Goal: Transaction & Acquisition: Purchase product/service

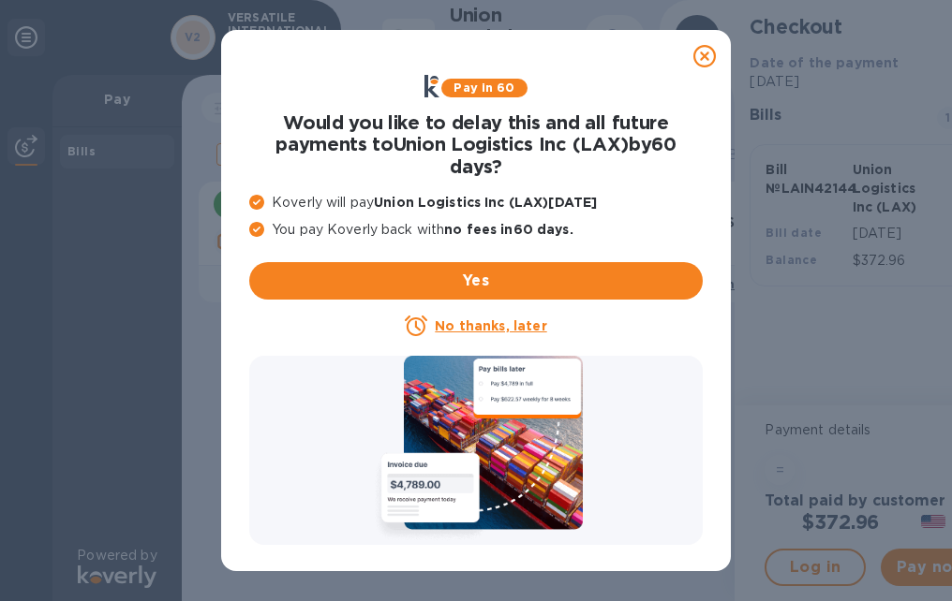
click at [707, 54] on icon at bounding box center [704, 56] width 22 height 22
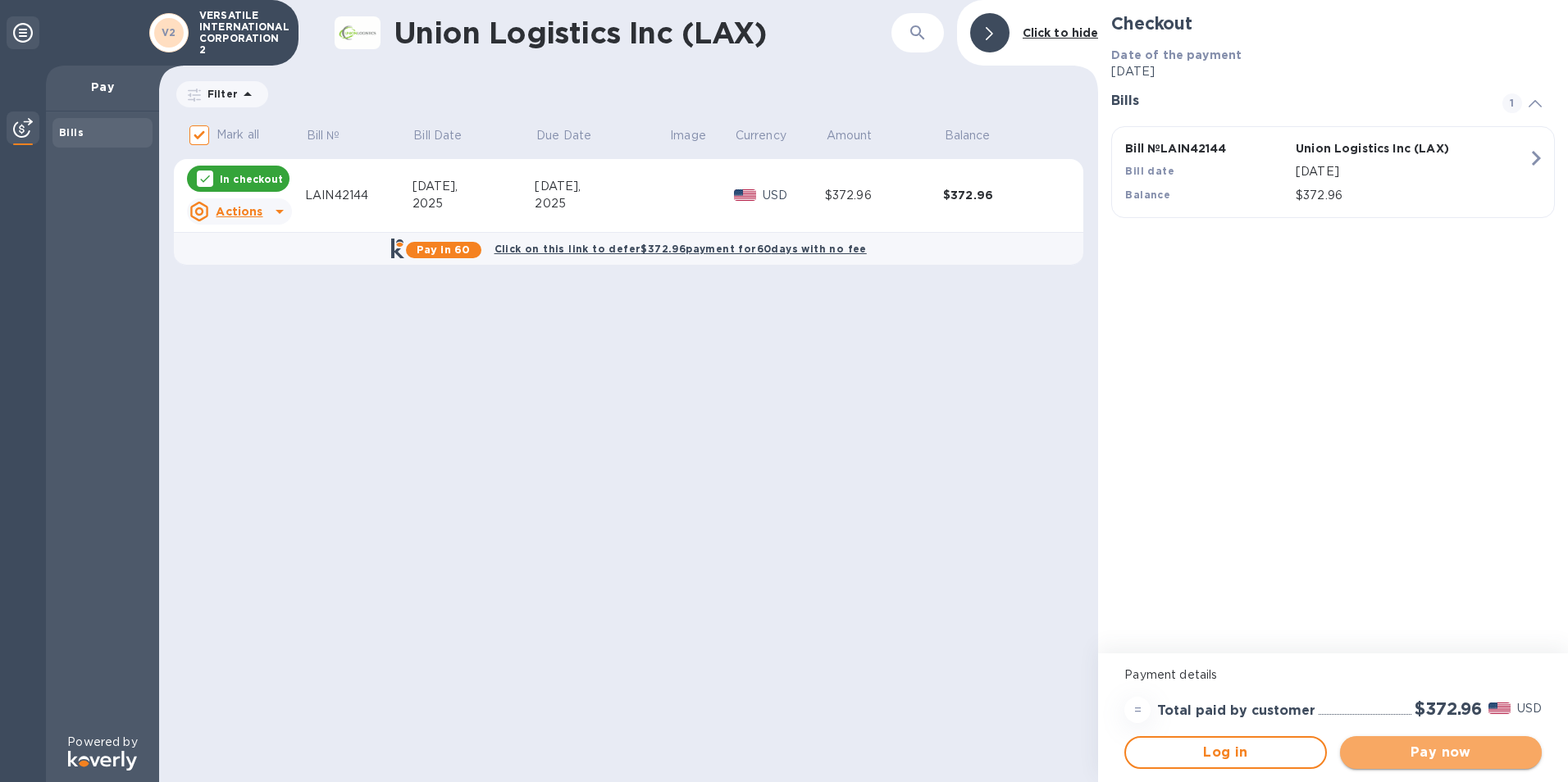
click at [833, 525] on span "Pay now" at bounding box center [1440, 753] width 175 height 19
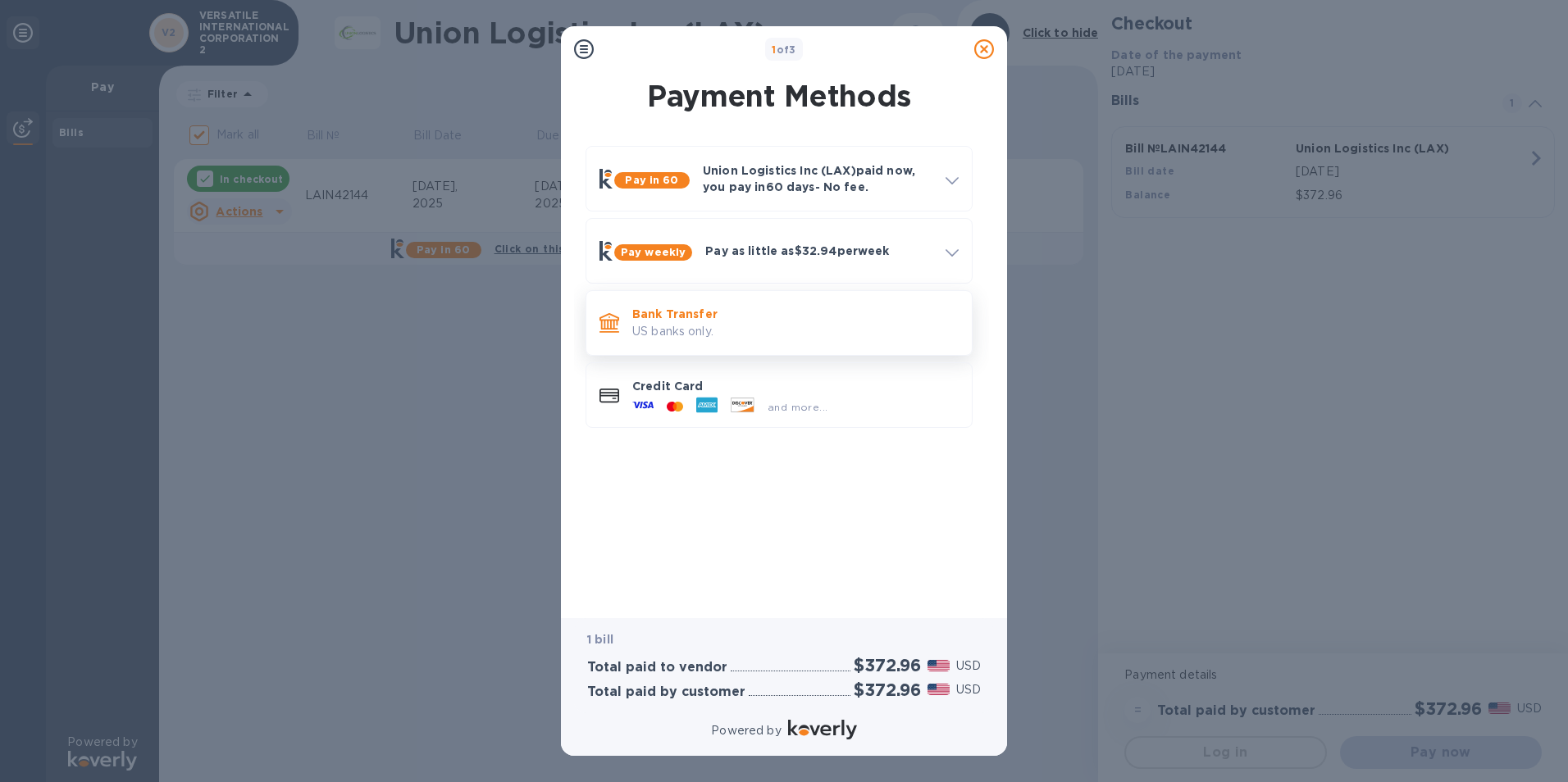
click at [683, 326] on p "US banks only." at bounding box center [795, 332] width 327 height 18
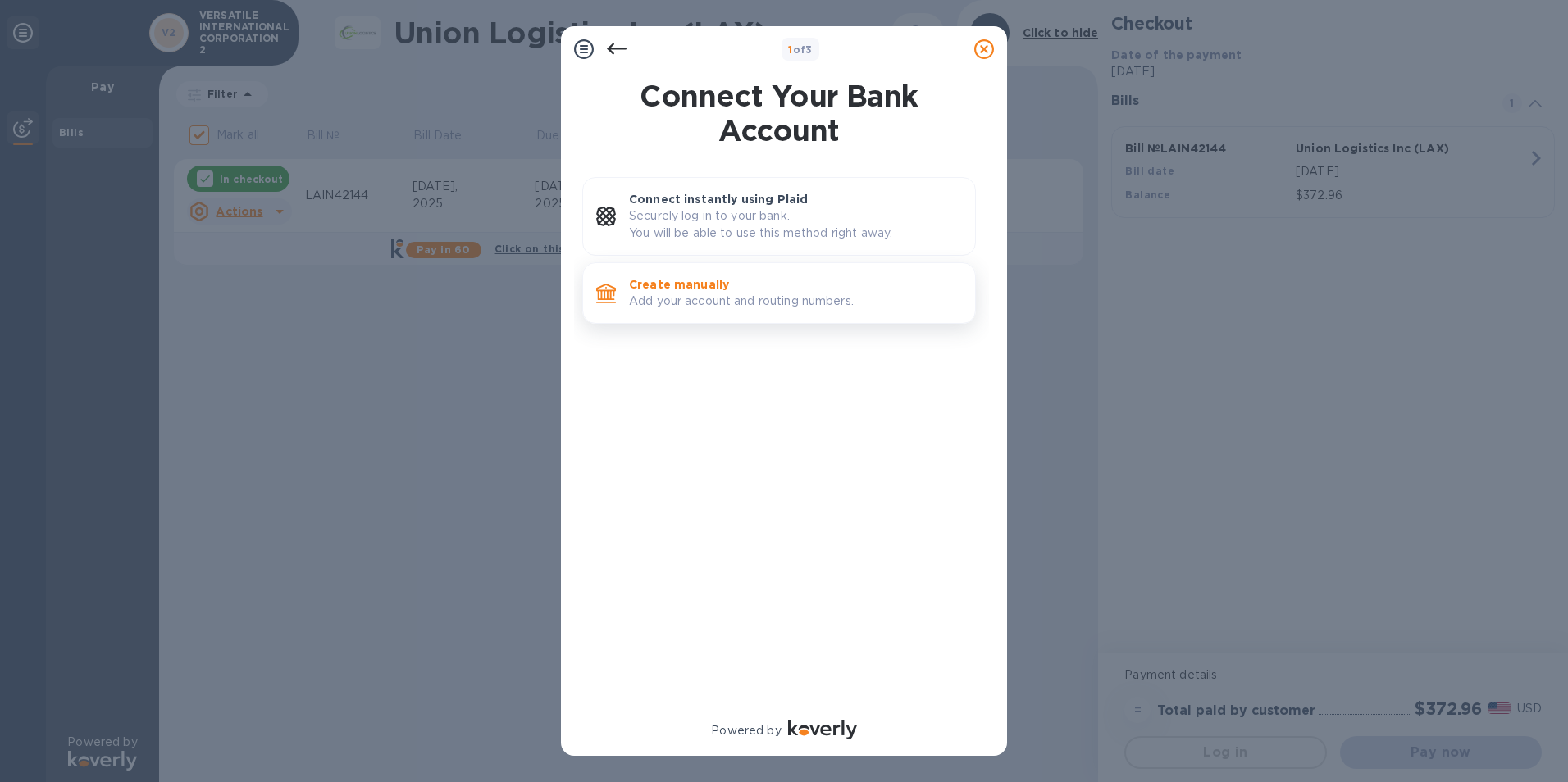
click at [678, 287] on p "Create manually" at bounding box center [795, 285] width 333 height 17
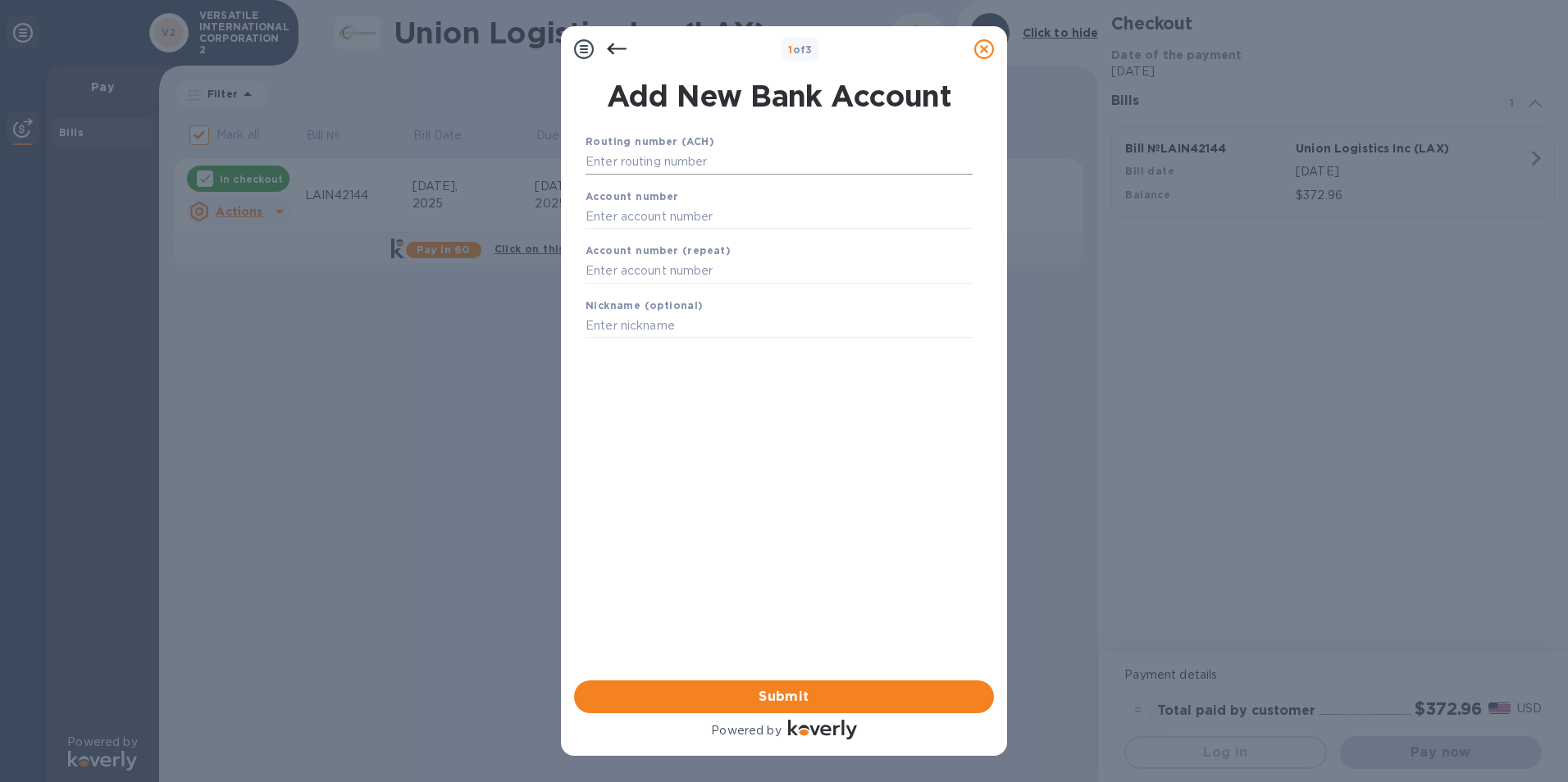
click at [614, 160] on input "text" at bounding box center [779, 162] width 387 height 25
type input "322271724"
click at [615, 236] on input "text" at bounding box center [779, 237] width 387 height 25
type input "205874498"
click at [631, 291] on input "text" at bounding box center [779, 292] width 387 height 25
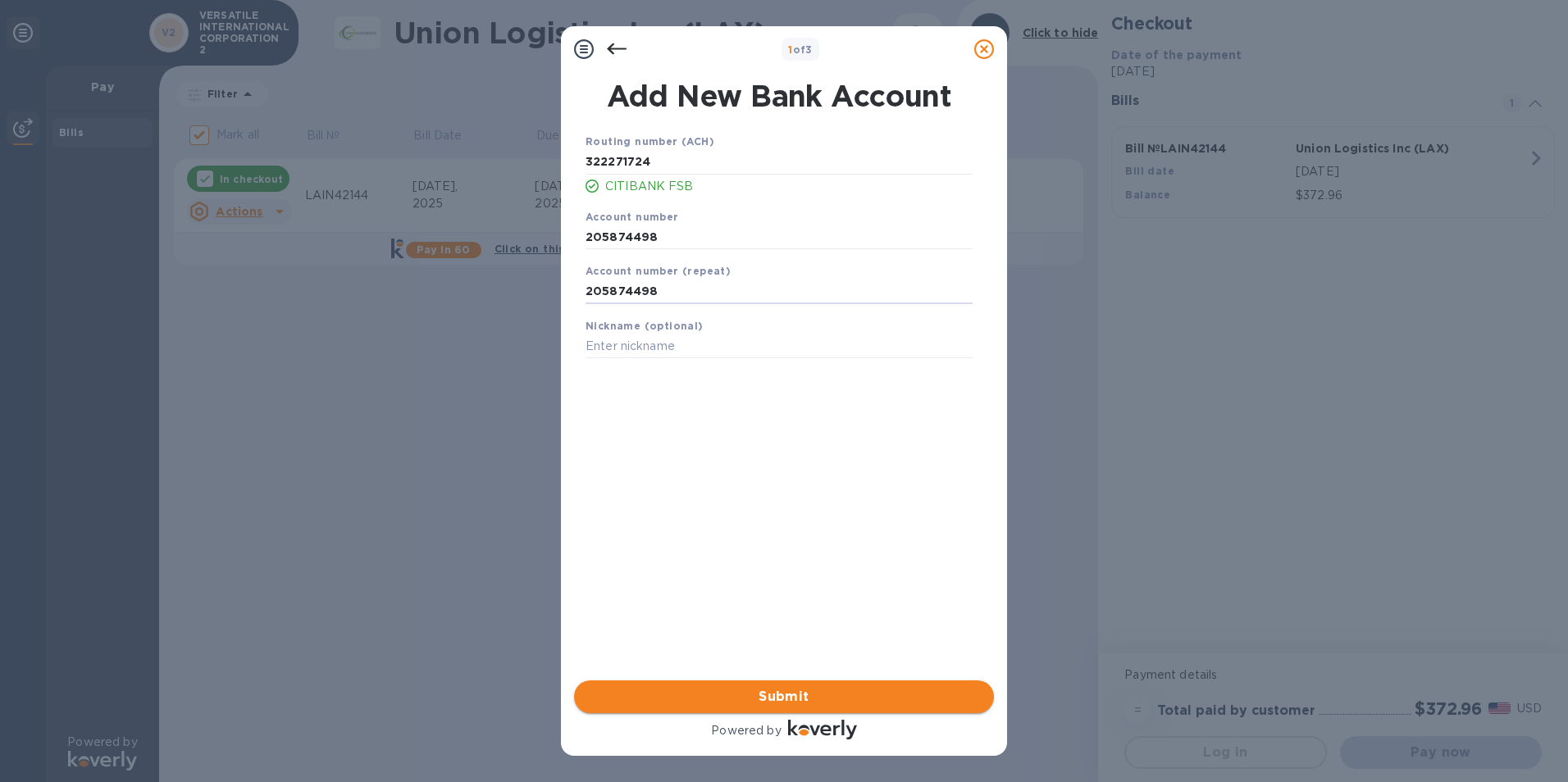
type input "205874498"
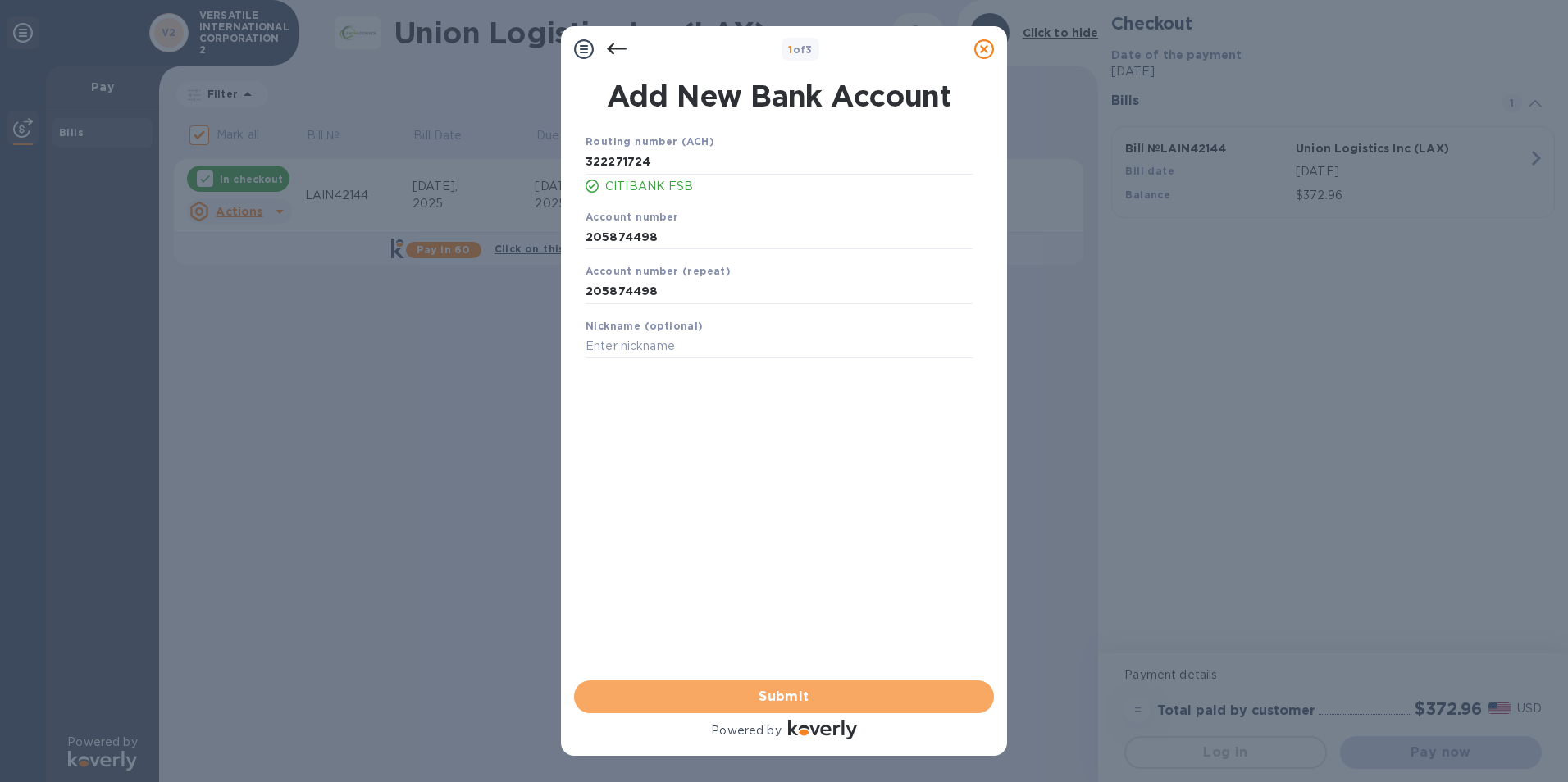
click at [804, 525] on span "Submit" at bounding box center [784, 697] width 394 height 19
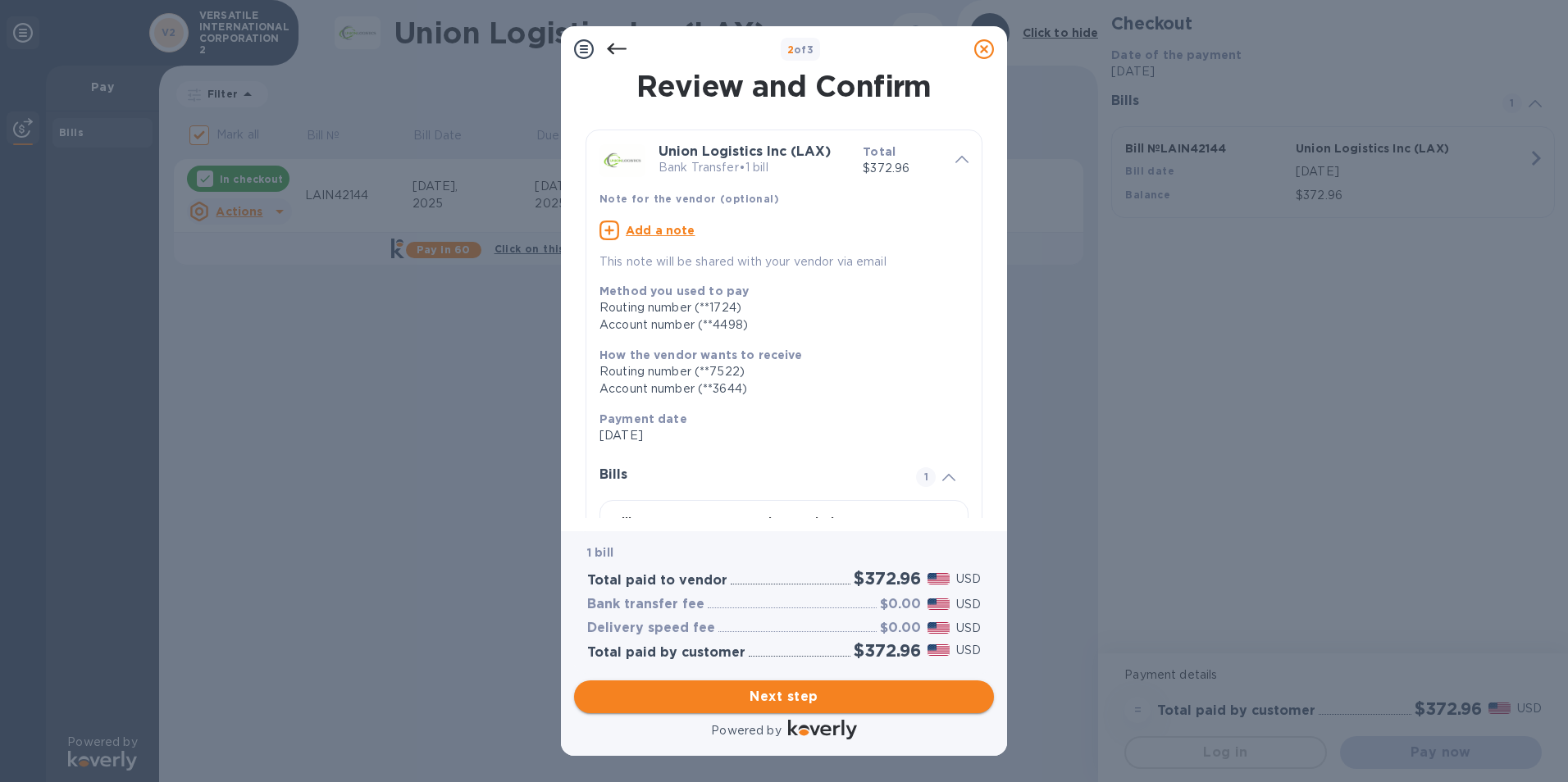
click at [787, 525] on span "Next step" at bounding box center [784, 697] width 394 height 19
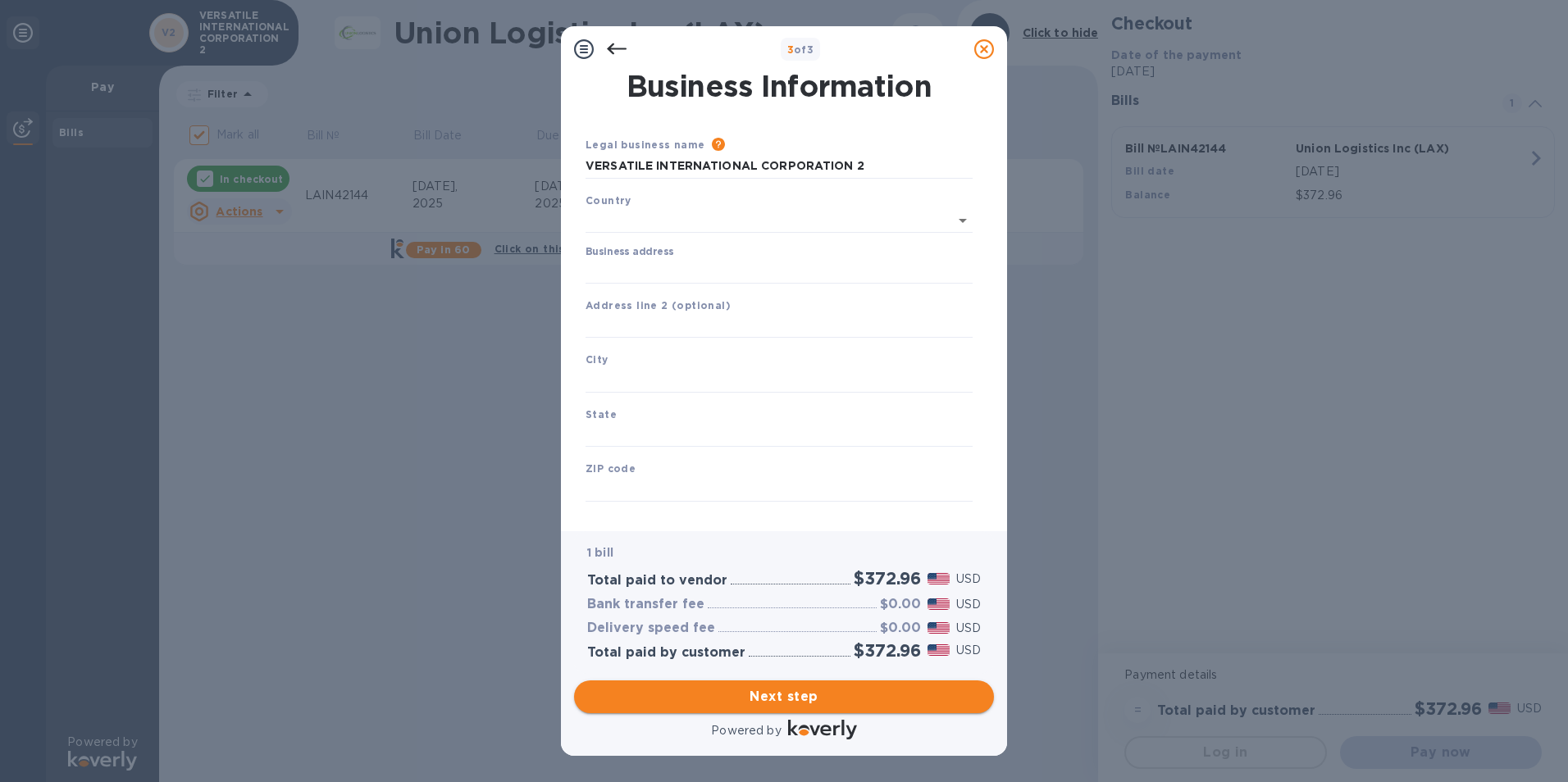
type input "[GEOGRAPHIC_DATA]"
click at [664, 265] on input "Business address" at bounding box center [779, 268] width 387 height 25
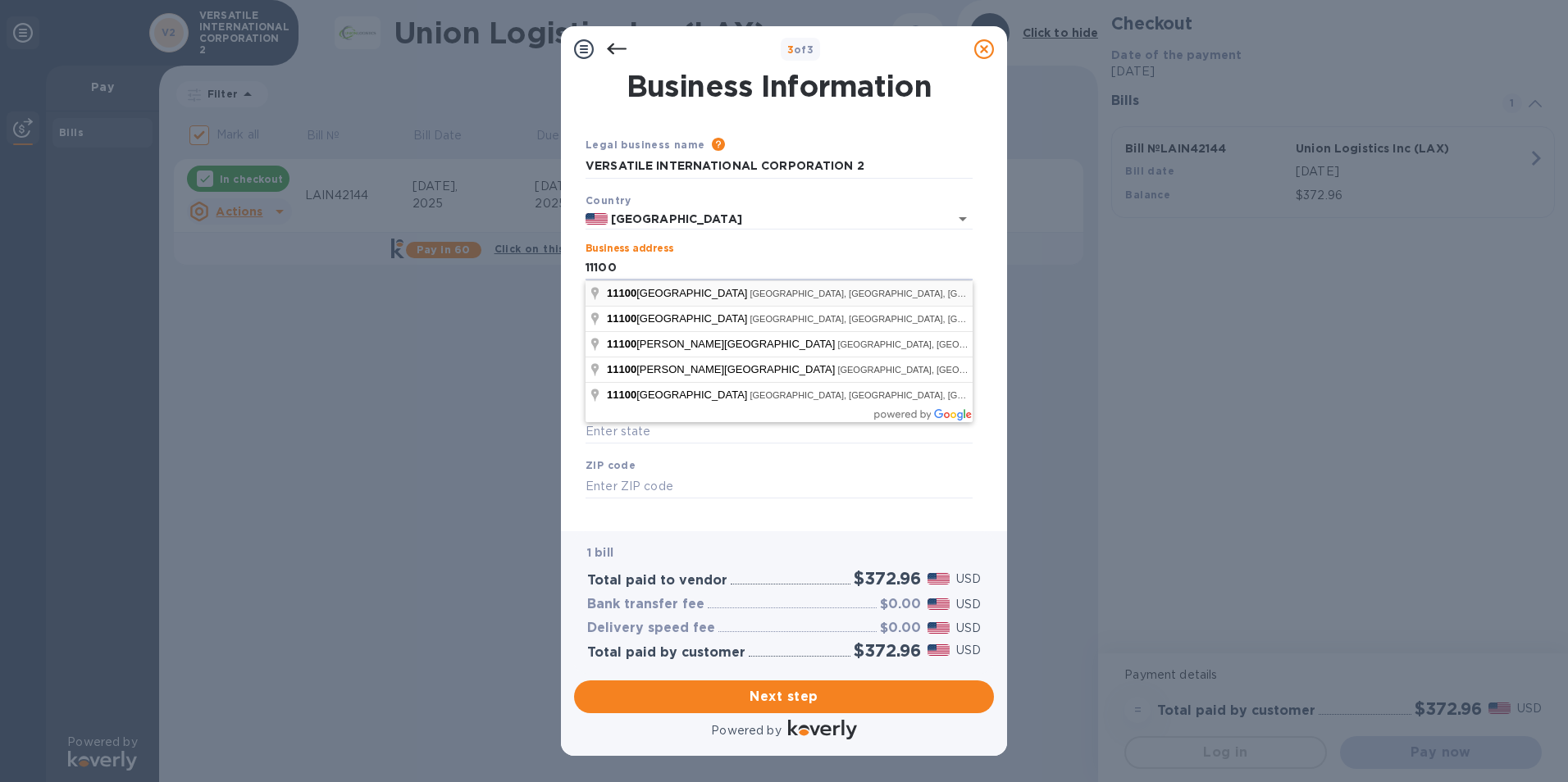
type input "[STREET_ADDRESS]"
type input "El Monte"
type input "CA"
type input "91731"
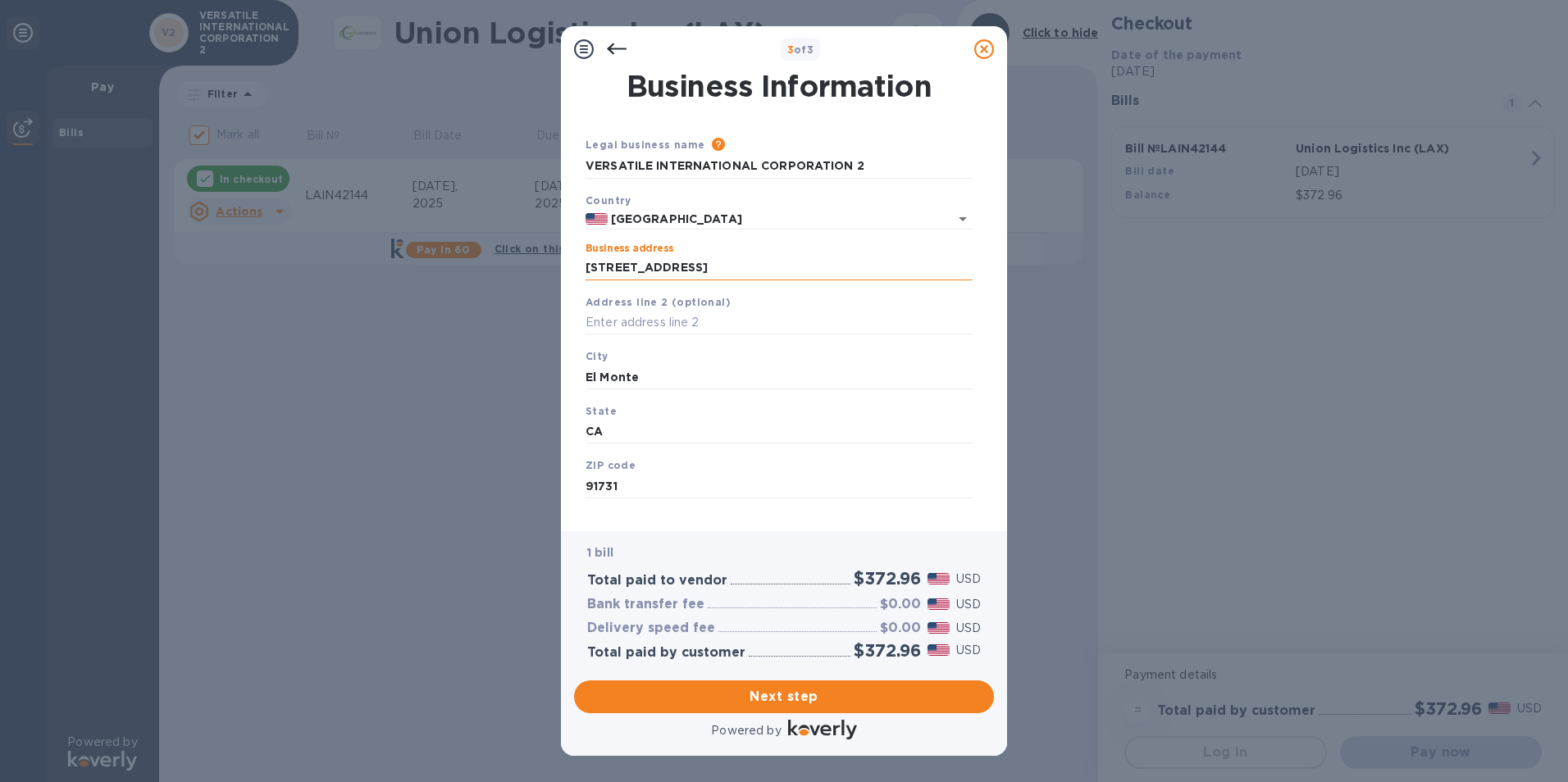
click at [740, 264] on input "[STREET_ADDRESS]" at bounding box center [779, 268] width 387 height 25
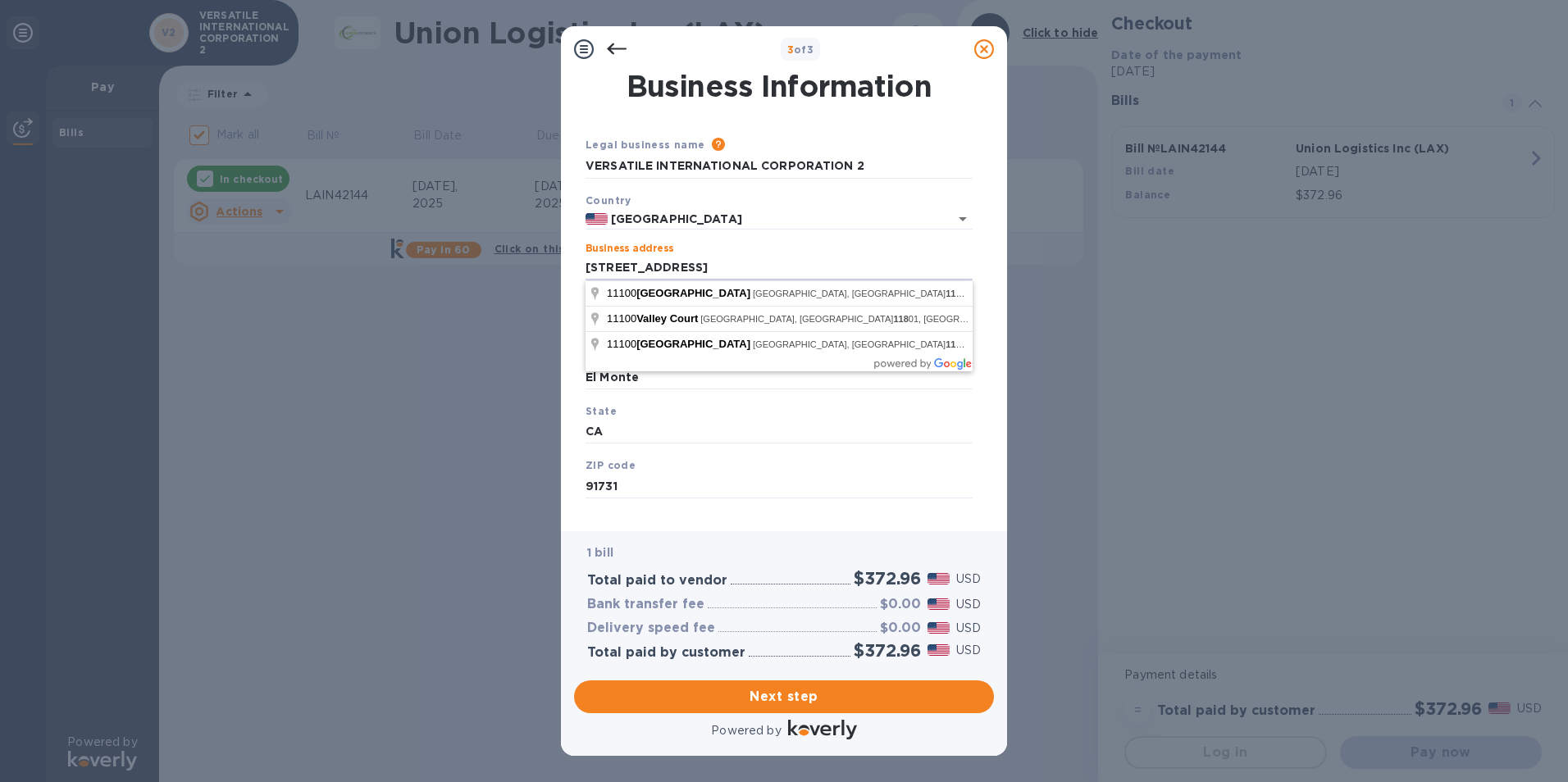
type input "[STREET_ADDRESS]"
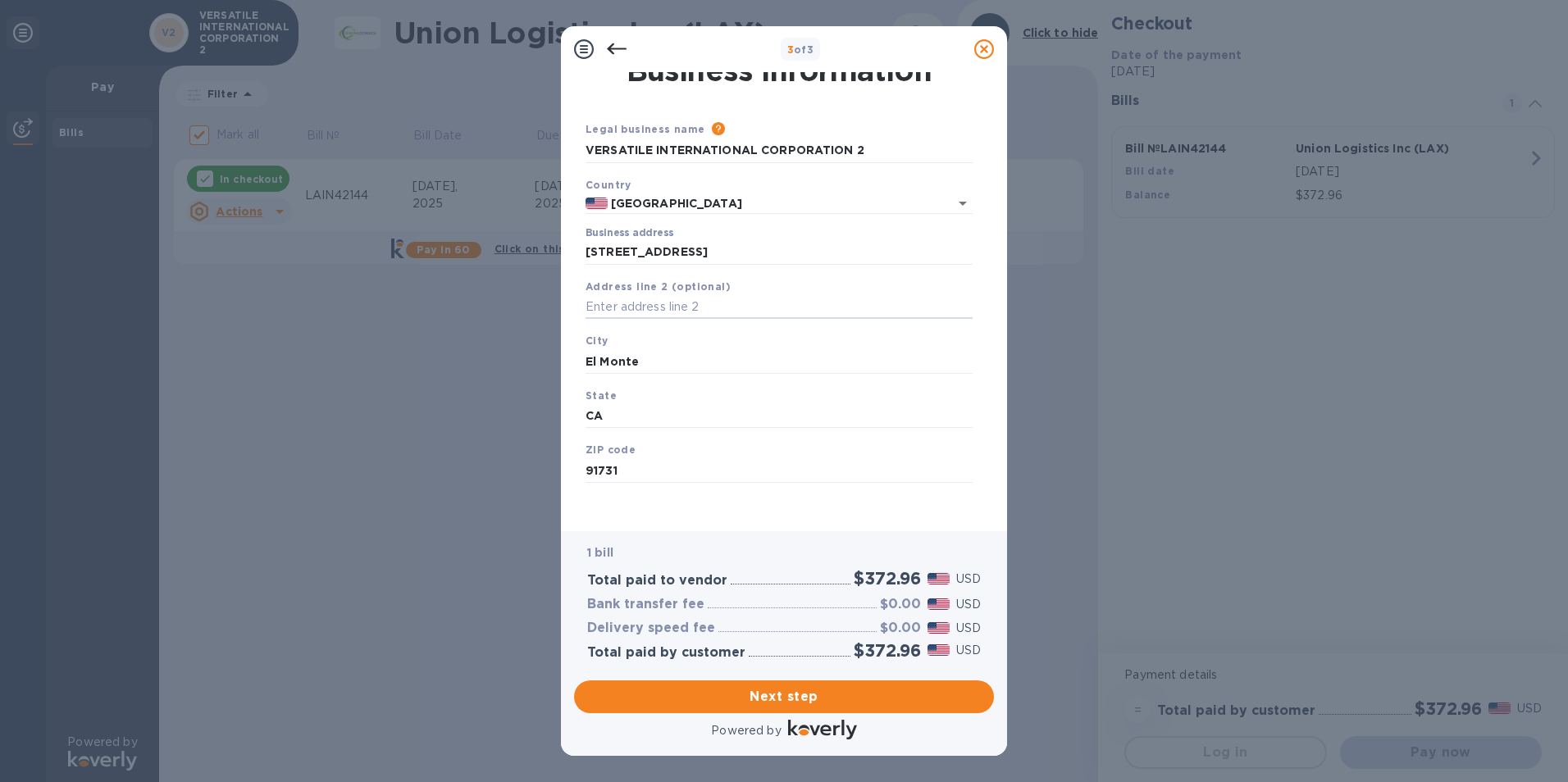
scroll to position [19, 0]
click at [783, 525] on span "Next step" at bounding box center [784, 697] width 394 height 19
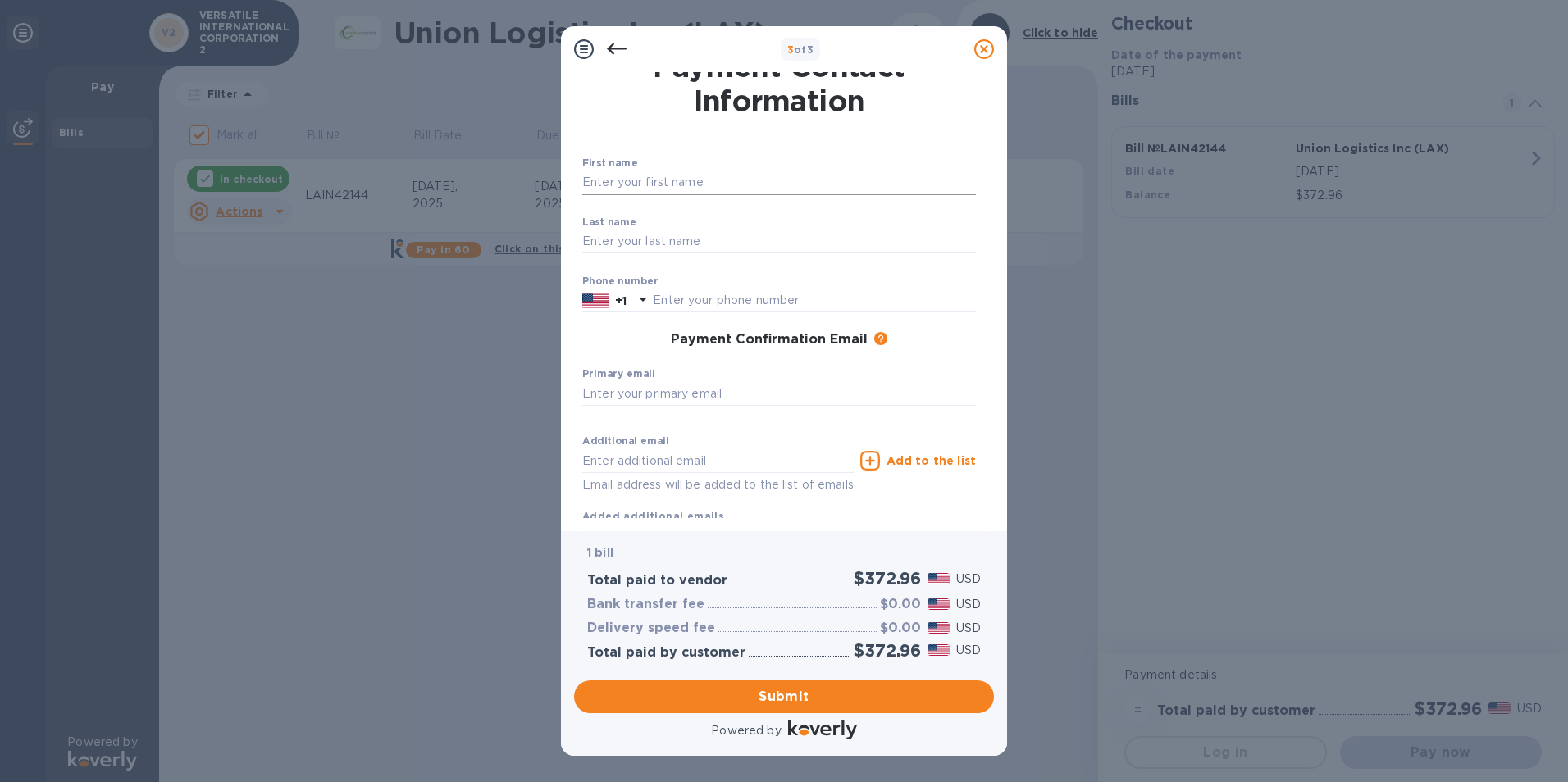
click at [605, 179] on input "text" at bounding box center [779, 183] width 394 height 25
type input "[PERSON_NAME]"
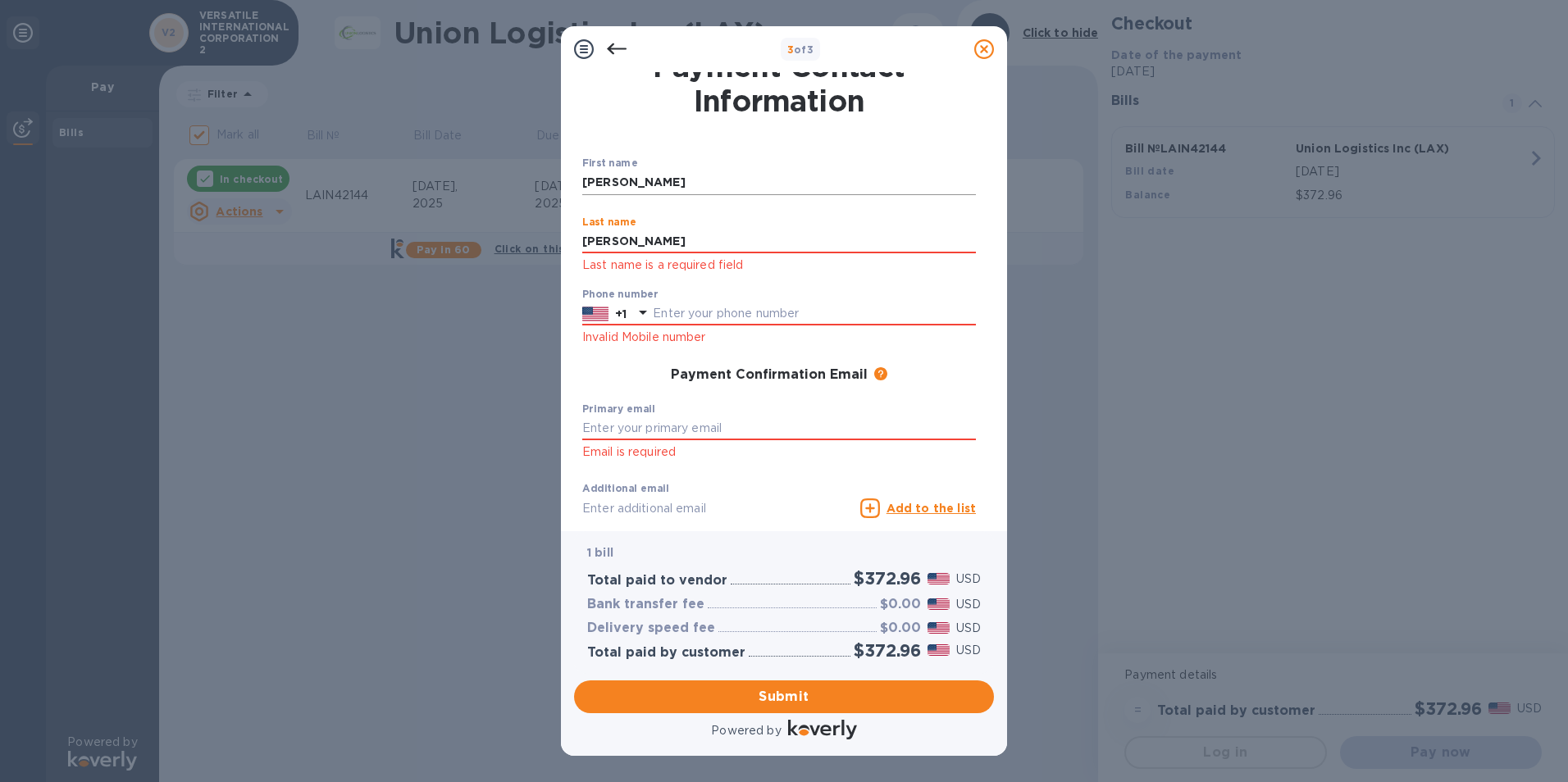
type input "[PERSON_NAME]"
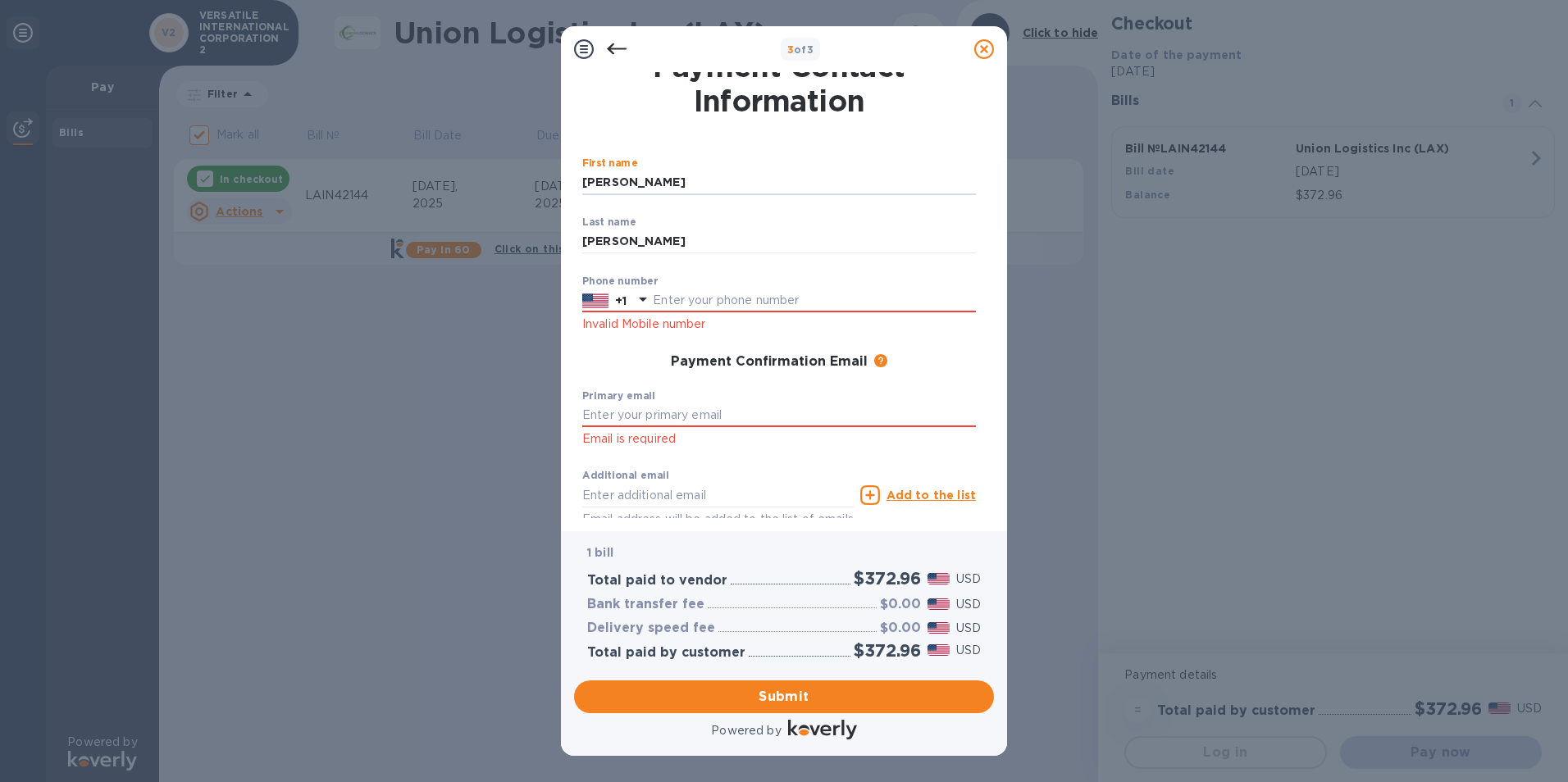
drag, startPoint x: 652, startPoint y: 179, endPoint x: 546, endPoint y: 179, distance: 106.0
click at [546, 179] on div "3 of 3 Payment Contact Information First name [PERSON_NAME] ​ Last name [PERSON…" at bounding box center [784, 391] width 1568 height 782
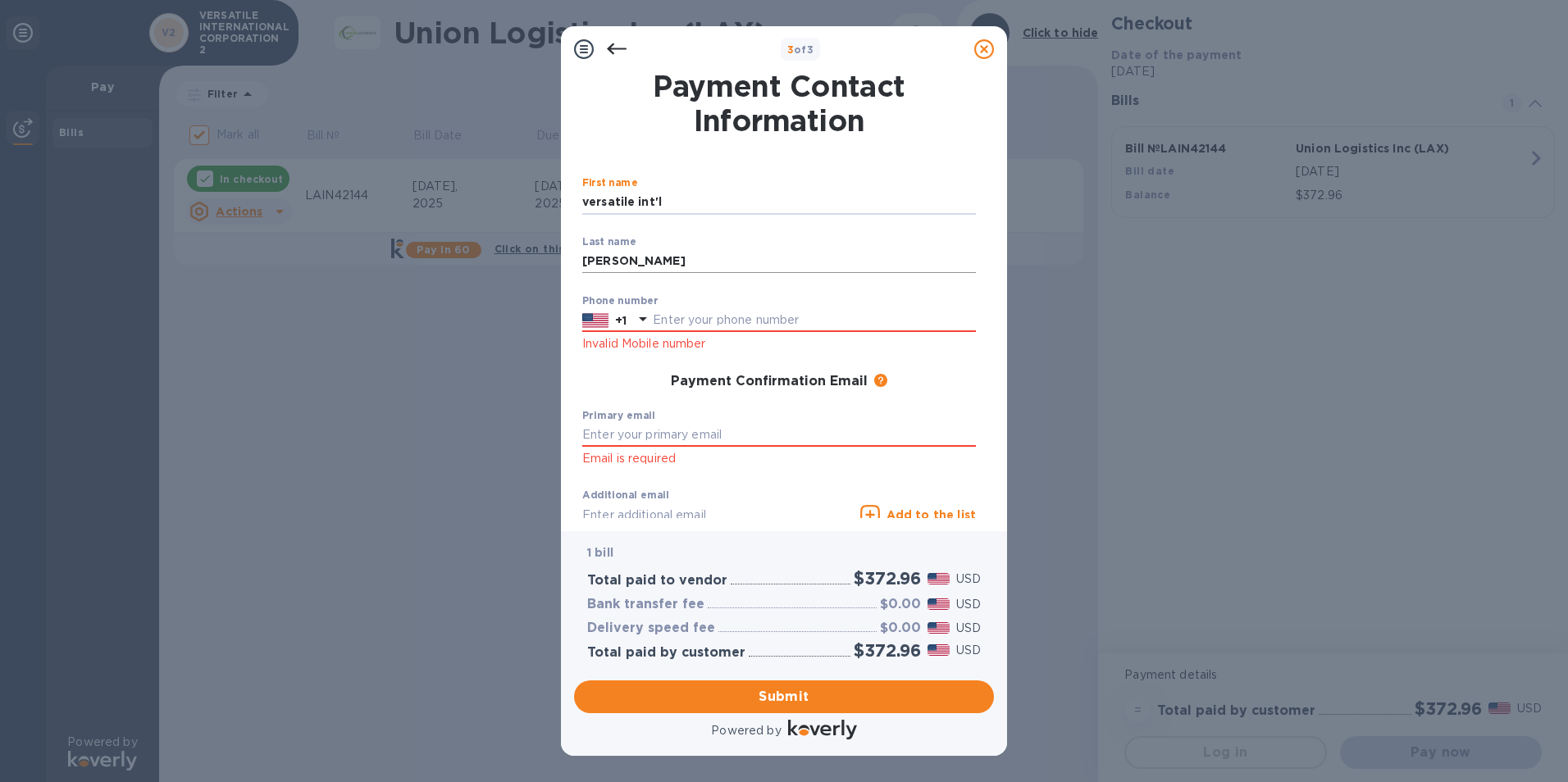
type input "versatile int'l"
drag, startPoint x: 659, startPoint y: 262, endPoint x: 495, endPoint y: 260, distance: 164.0
click at [495, 260] on div "3 of 3 Payment Contact Information First name versatile int'l ​ Last name [PERS…" at bounding box center [784, 391] width 1568 height 782
type input "corp"
click at [723, 317] on input "text" at bounding box center [813, 321] width 323 height 25
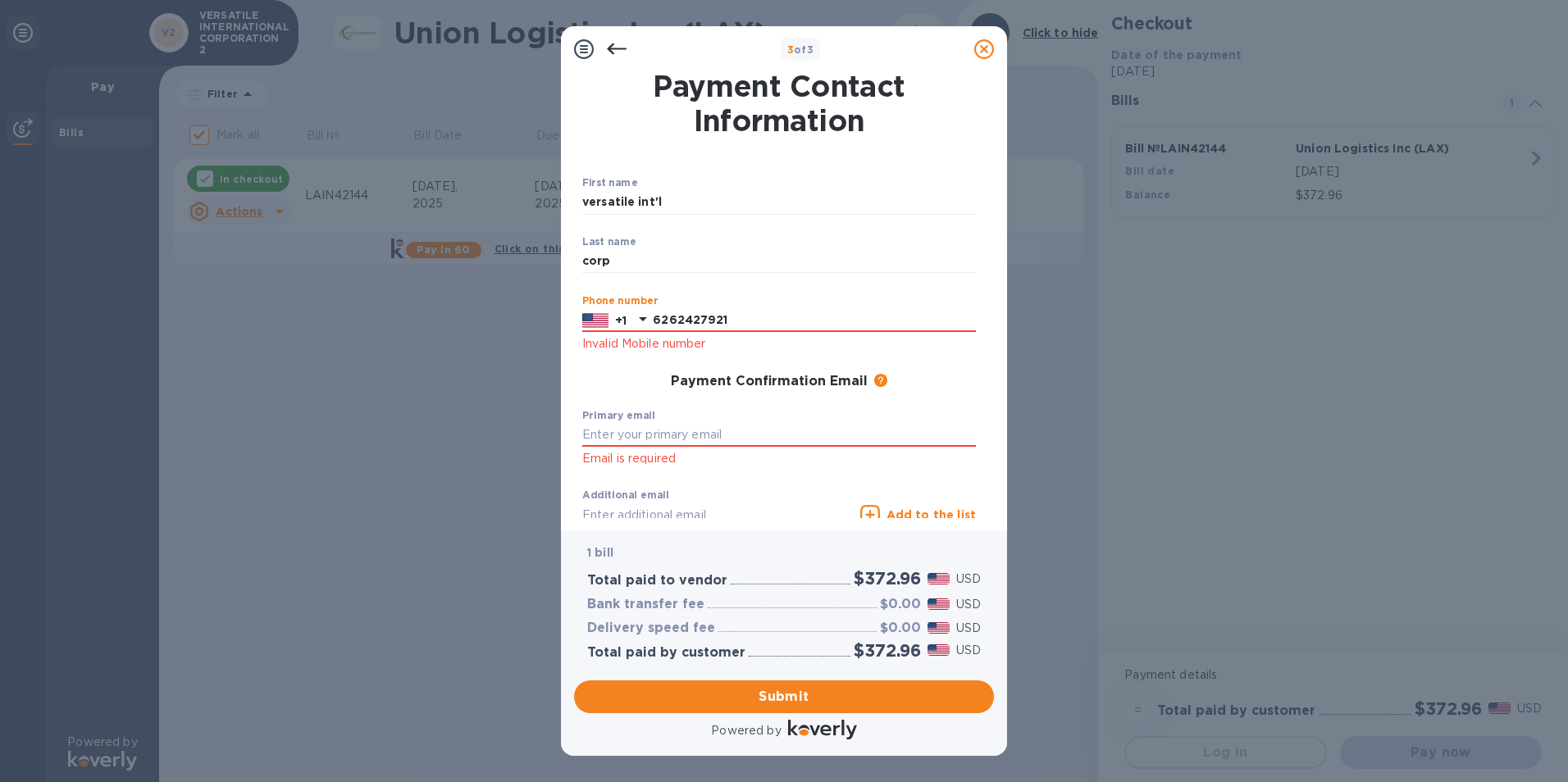
type input "6262427921"
type input "[EMAIL_ADDRESS][DOMAIN_NAME]"
click at [784, 525] on span "Submit" at bounding box center [784, 697] width 394 height 19
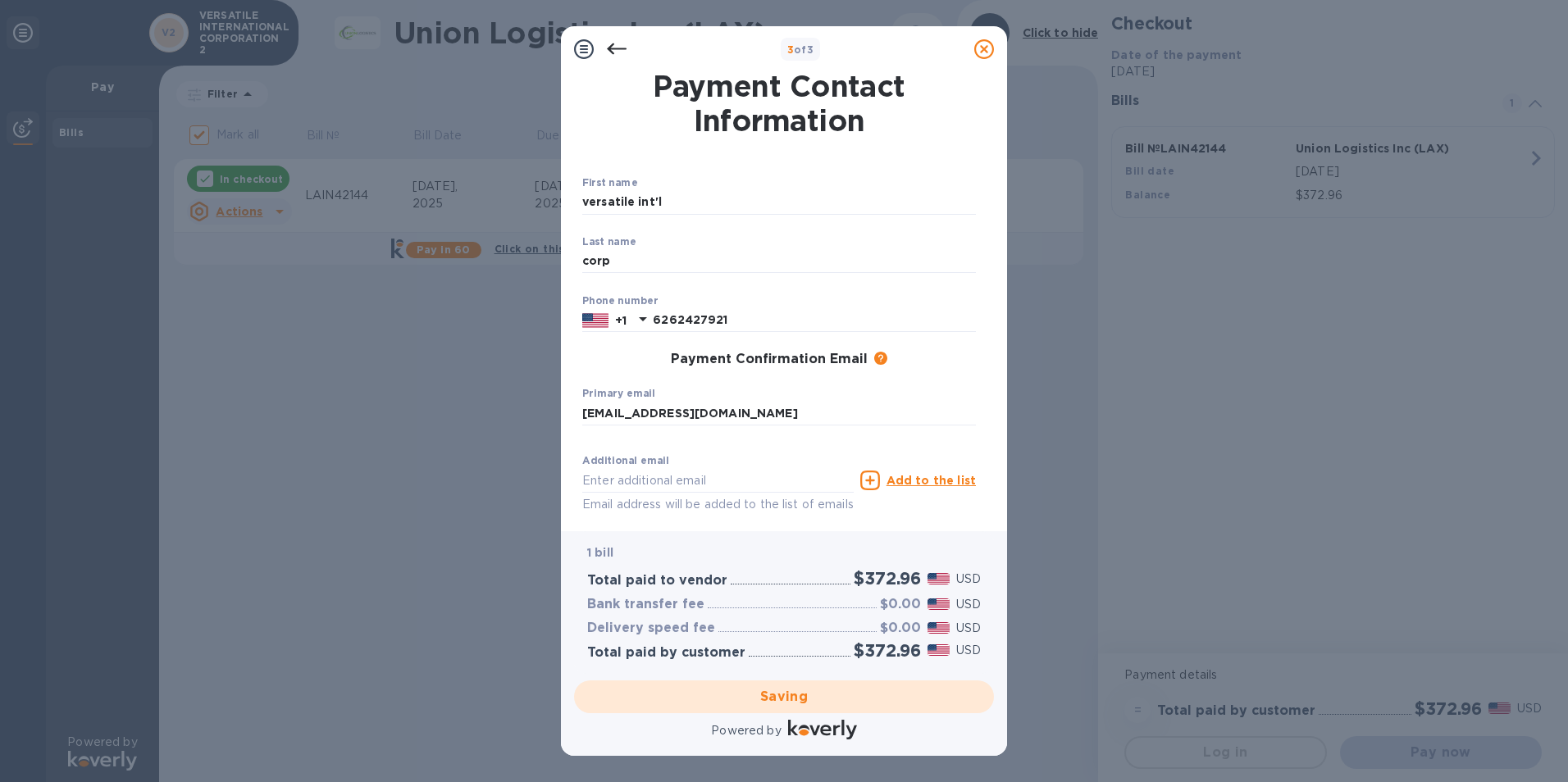
checkbox input "false"
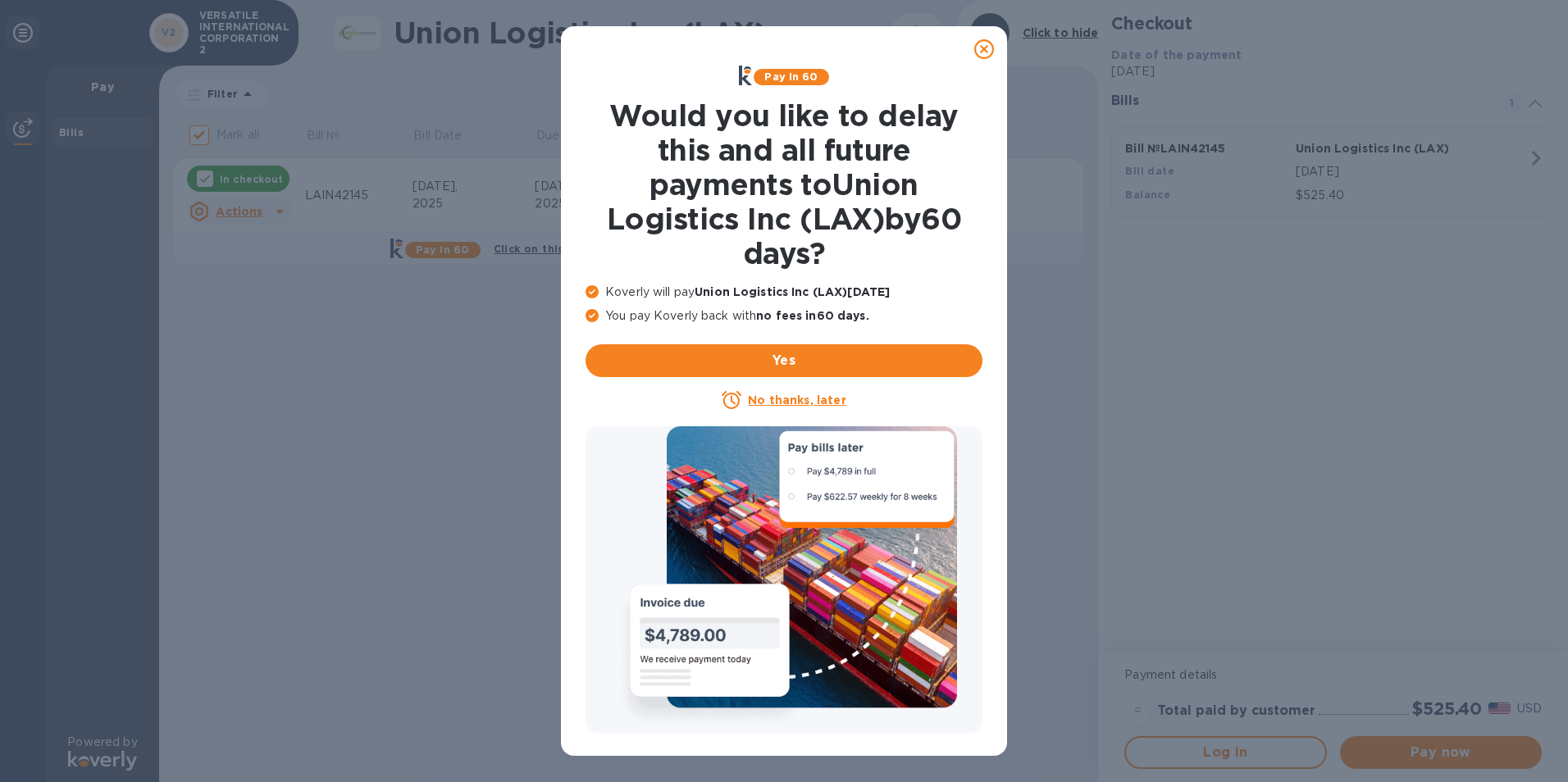
click at [985, 44] on icon at bounding box center [984, 49] width 19 height 19
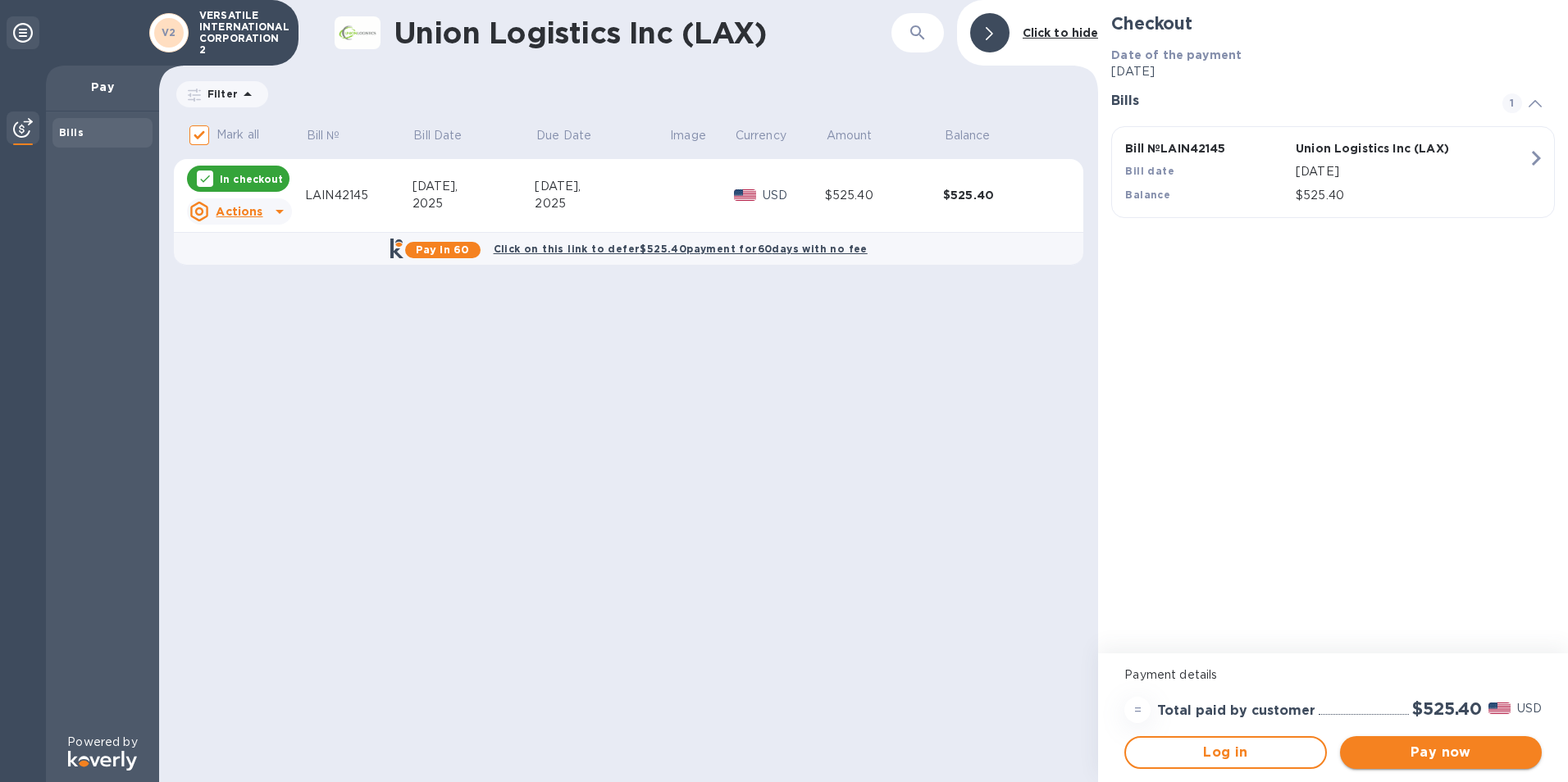
click at [1459, 750] on span "Pay now" at bounding box center [1440, 753] width 175 height 19
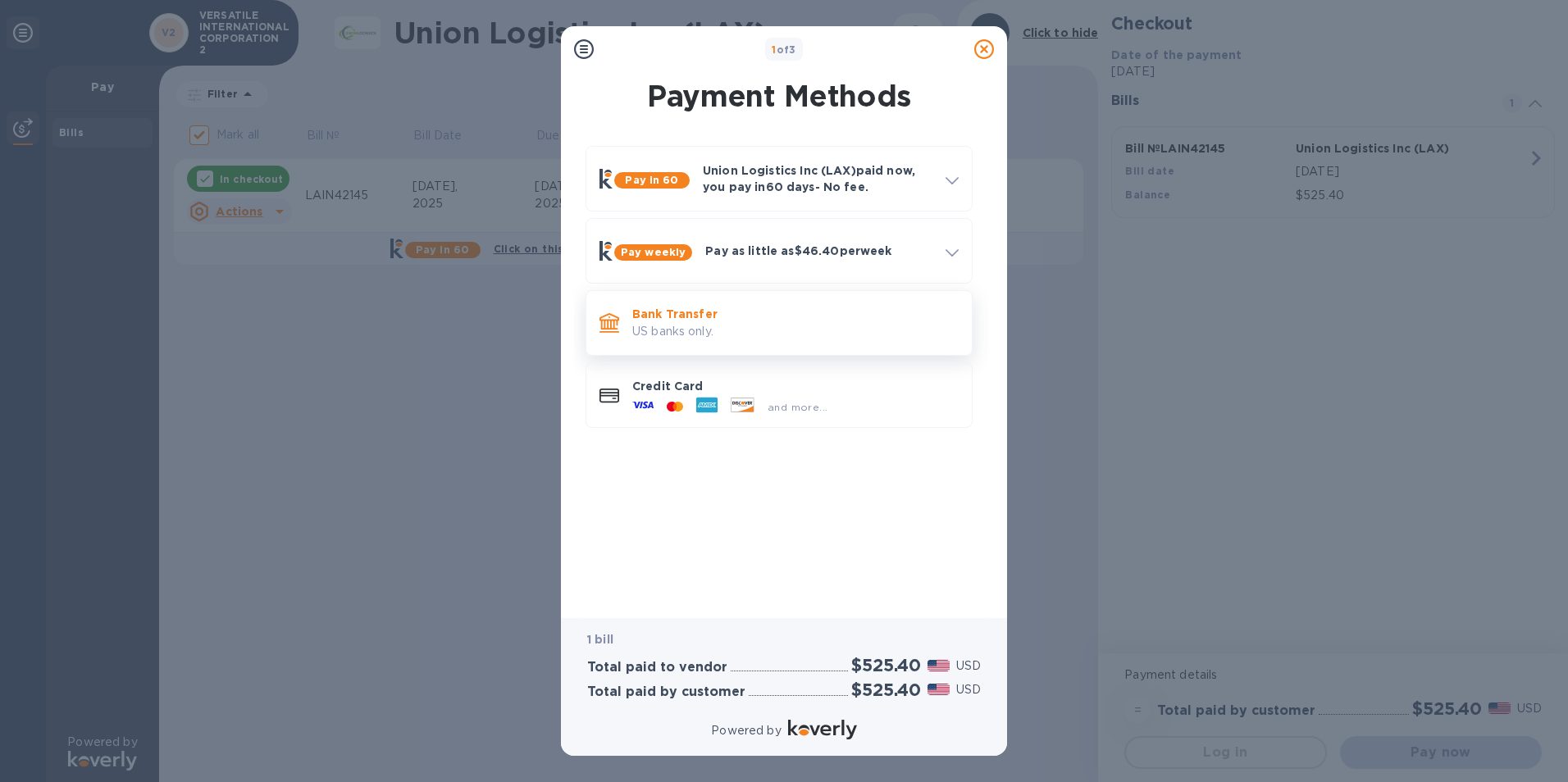
click at [652, 330] on p "US banks only." at bounding box center [795, 332] width 327 height 18
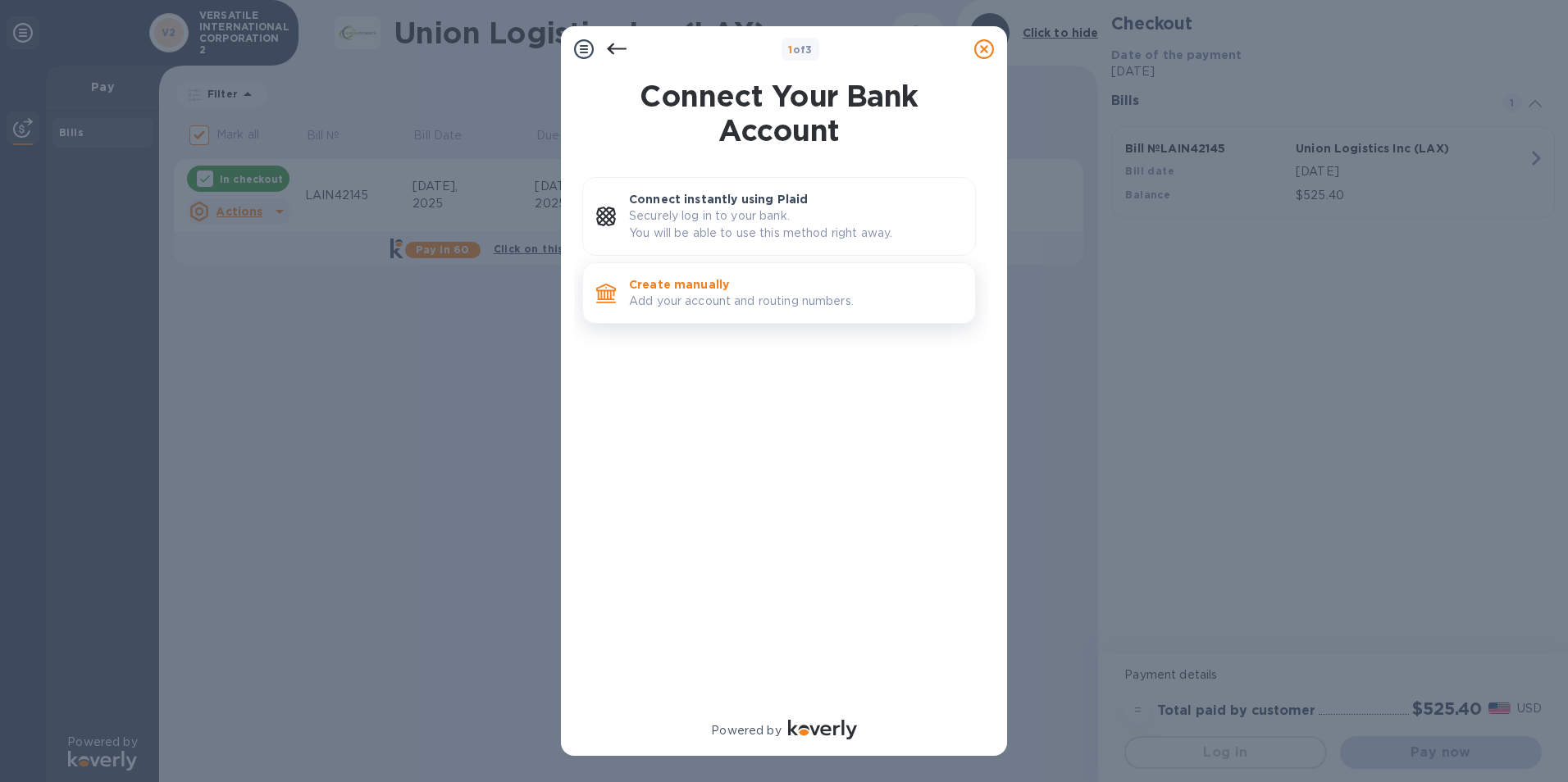
click at [710, 294] on p "Add your account and routing numbers." at bounding box center [795, 301] width 333 height 18
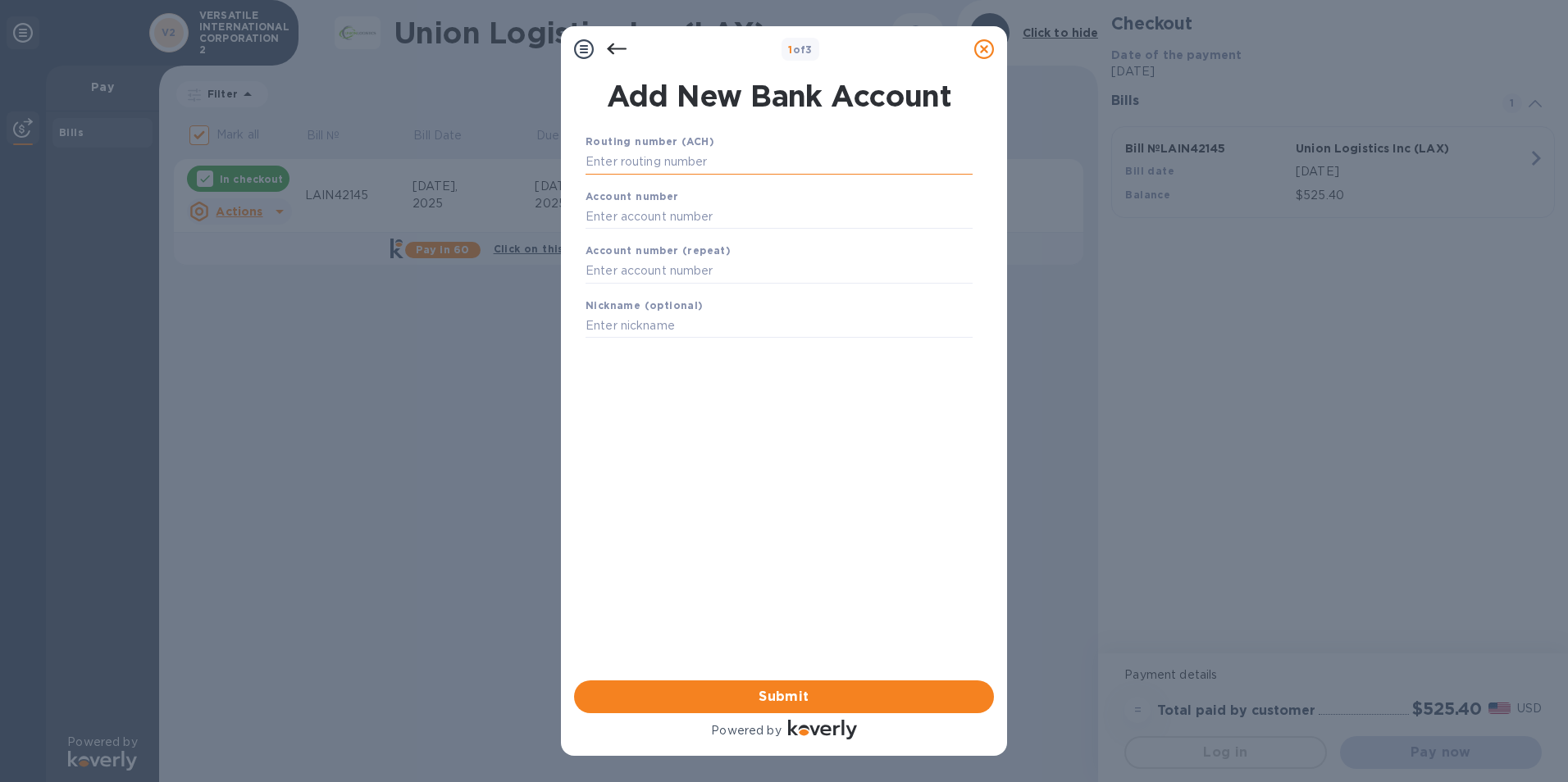
click at [664, 162] on input "text" at bounding box center [779, 162] width 387 height 25
type input "322271724"
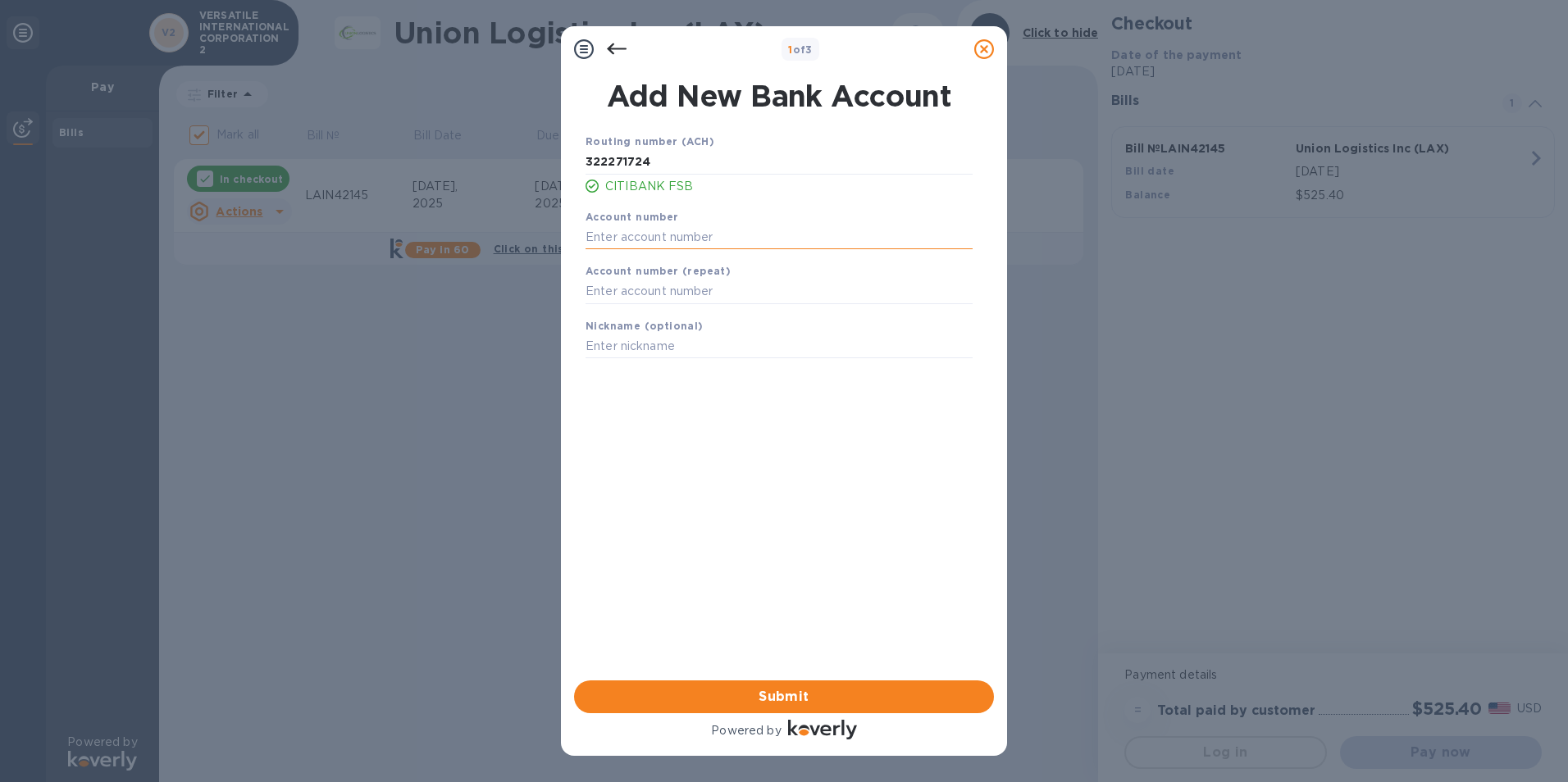
click at [670, 243] on input "text" at bounding box center [779, 237] width 387 height 25
type input "205874498"
click at [636, 292] on input "text" at bounding box center [779, 292] width 387 height 25
type input "205874498"
click at [798, 694] on span "Submit" at bounding box center [784, 697] width 394 height 19
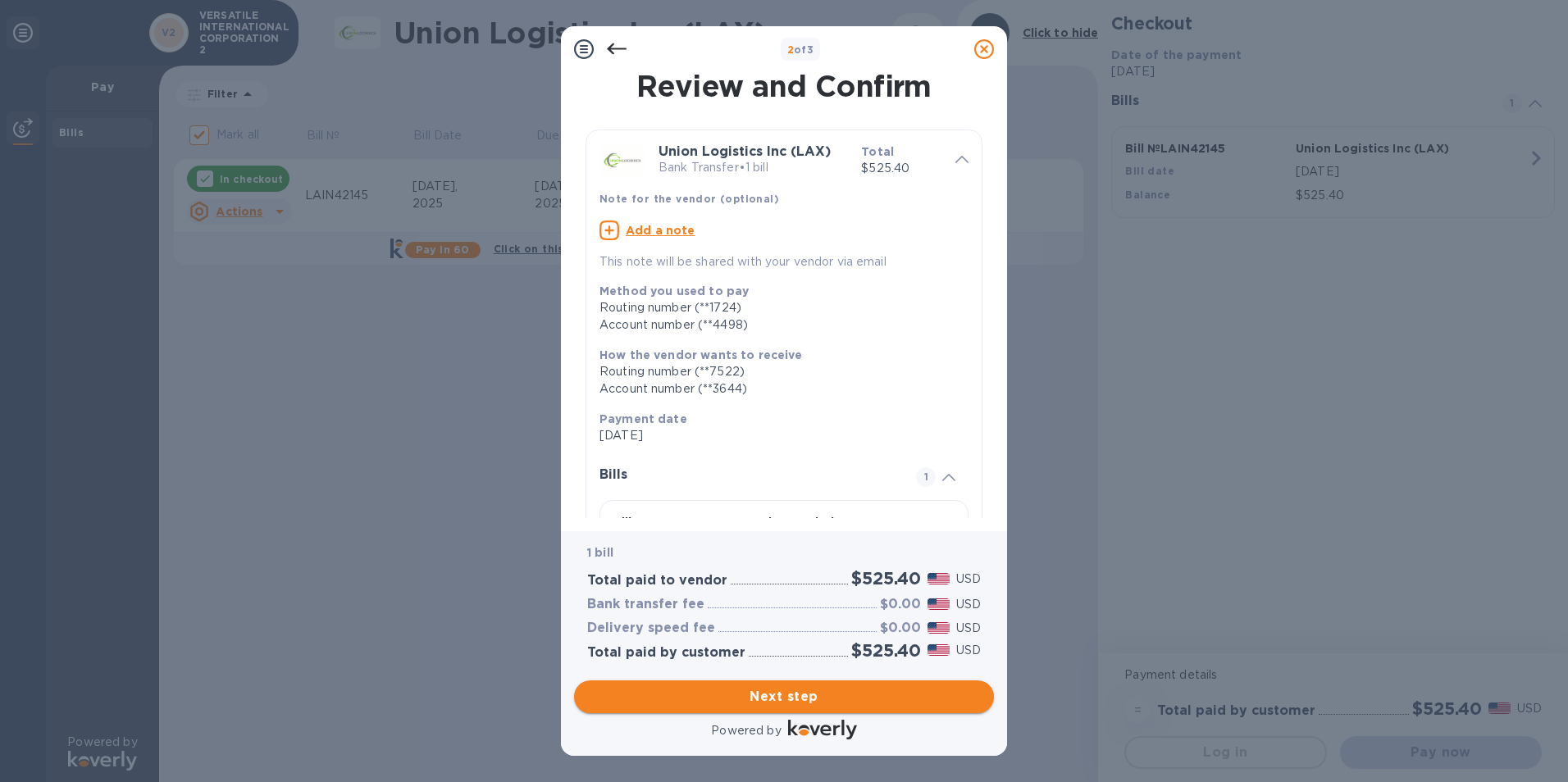
click at [807, 696] on span "Next step" at bounding box center [784, 697] width 394 height 19
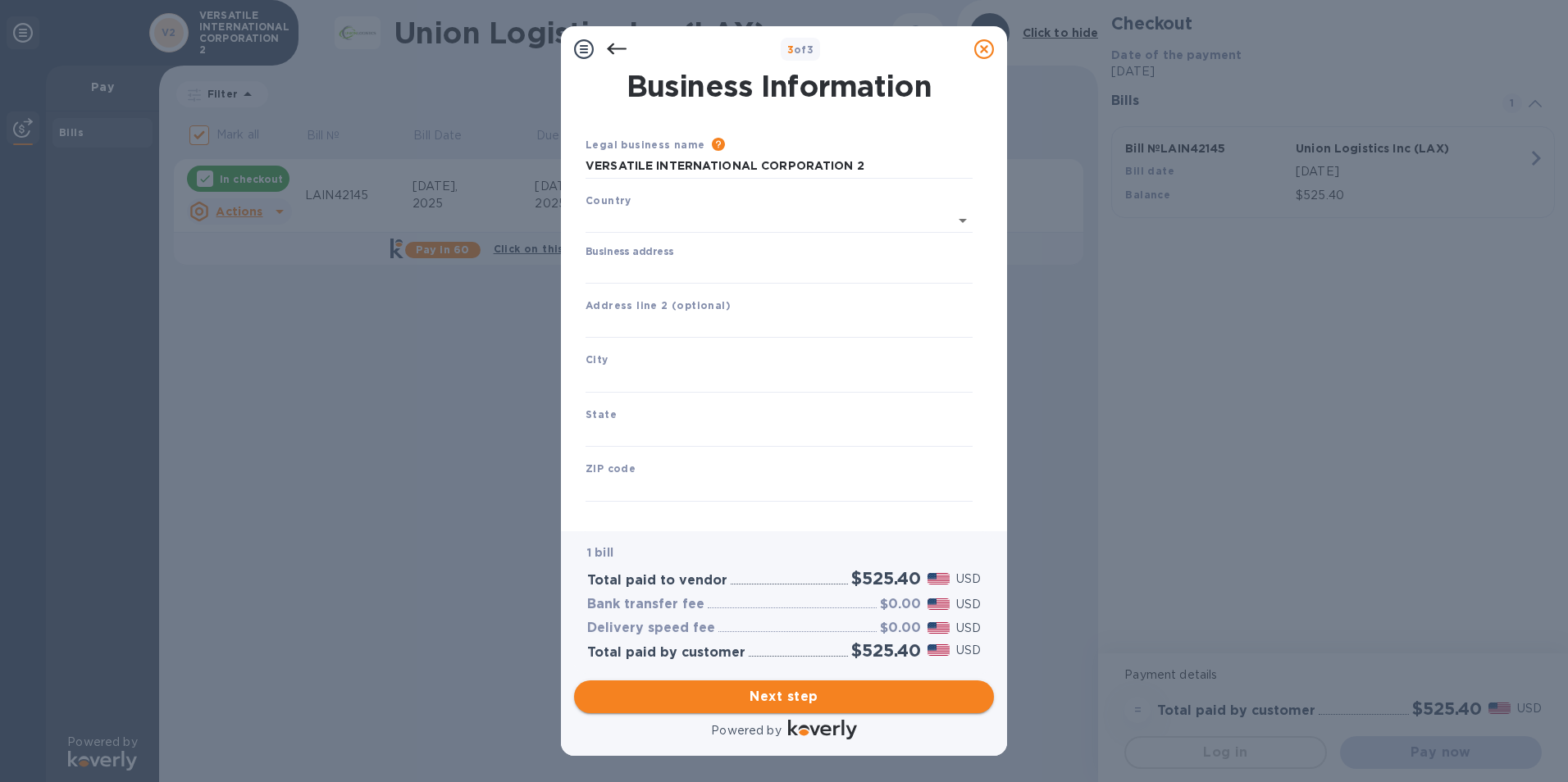
type input "[GEOGRAPHIC_DATA]"
click at [640, 267] on input "Business address" at bounding box center [779, 268] width 387 height 25
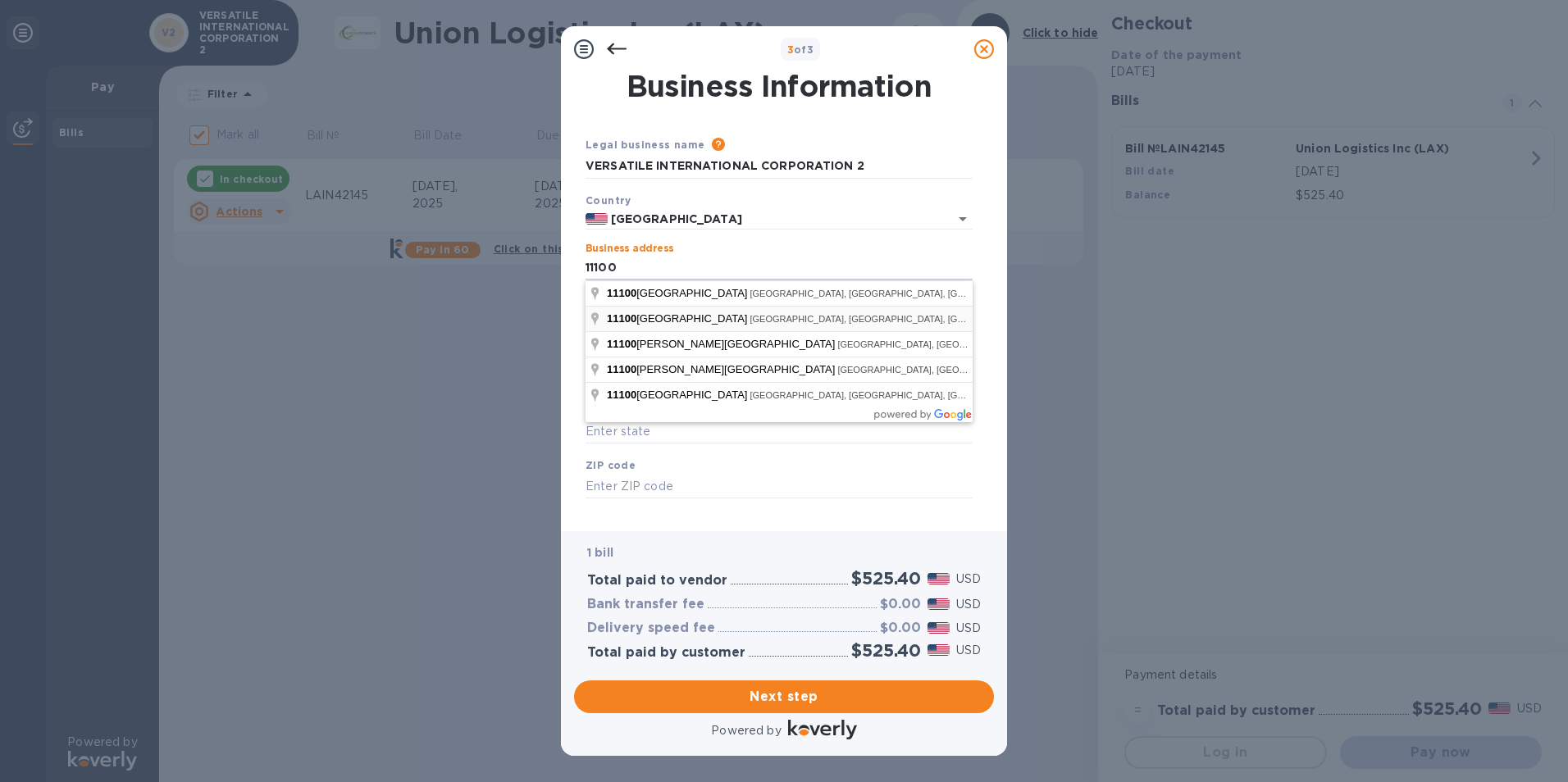
type input "[STREET_ADDRESS]"
type input "El Monte"
type input "CA"
type input "91731"
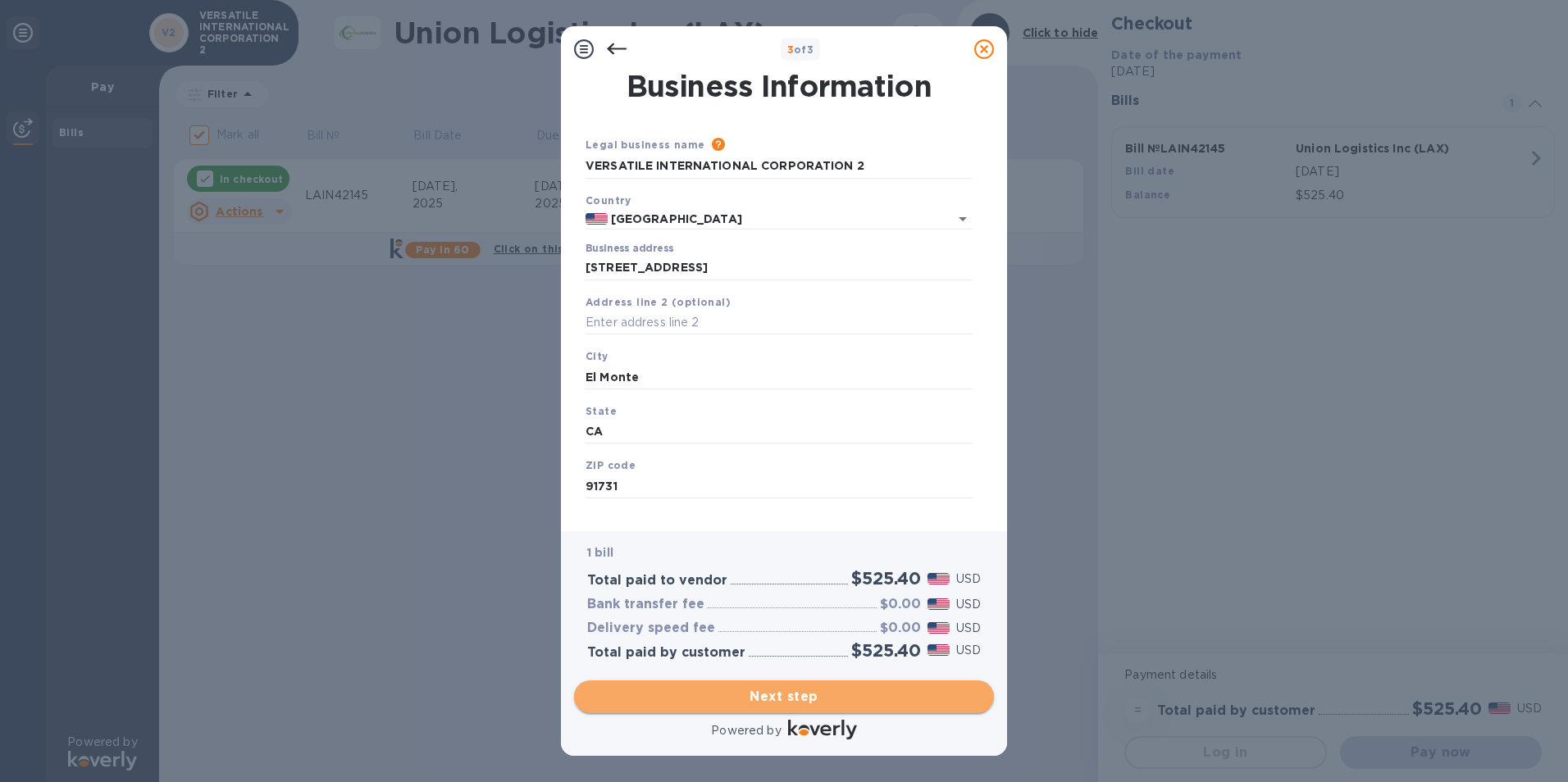
click at [787, 701] on span "Next step" at bounding box center [784, 697] width 394 height 19
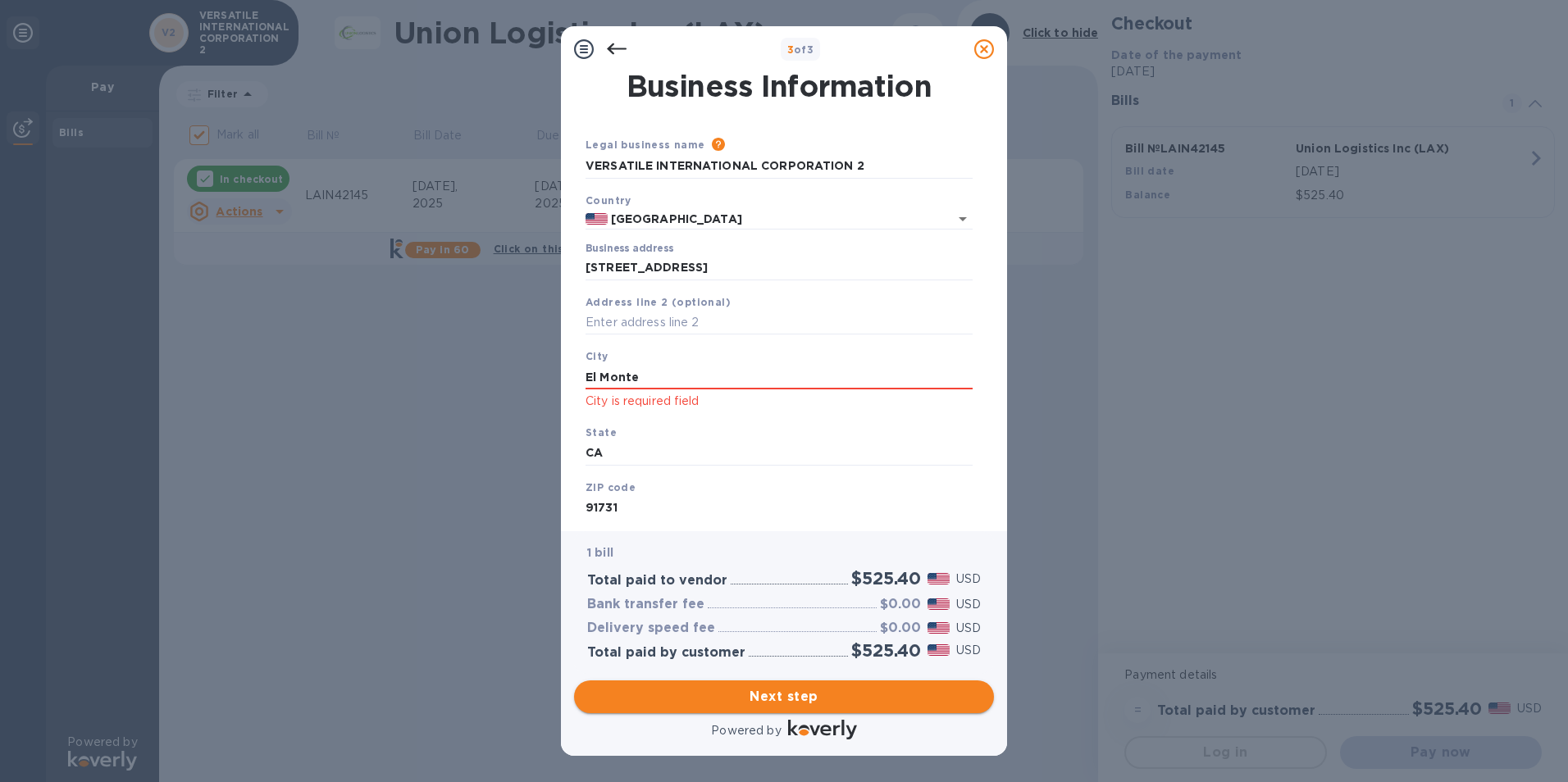
click at [810, 698] on span "Next step" at bounding box center [784, 697] width 394 height 19
click at [652, 379] on input "El Monte" at bounding box center [779, 377] width 387 height 25
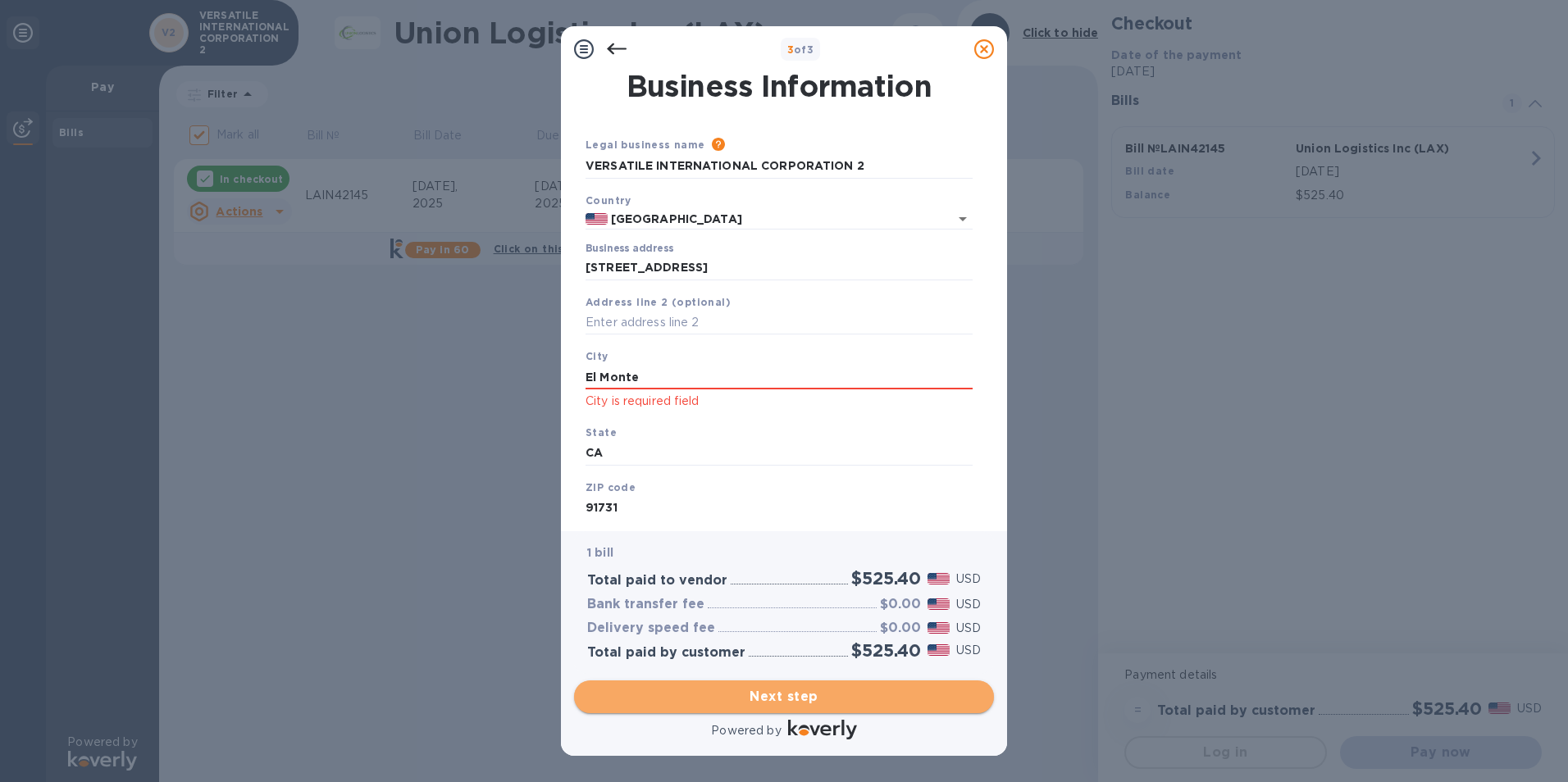
click at [770, 697] on span "Next step" at bounding box center [784, 697] width 394 height 19
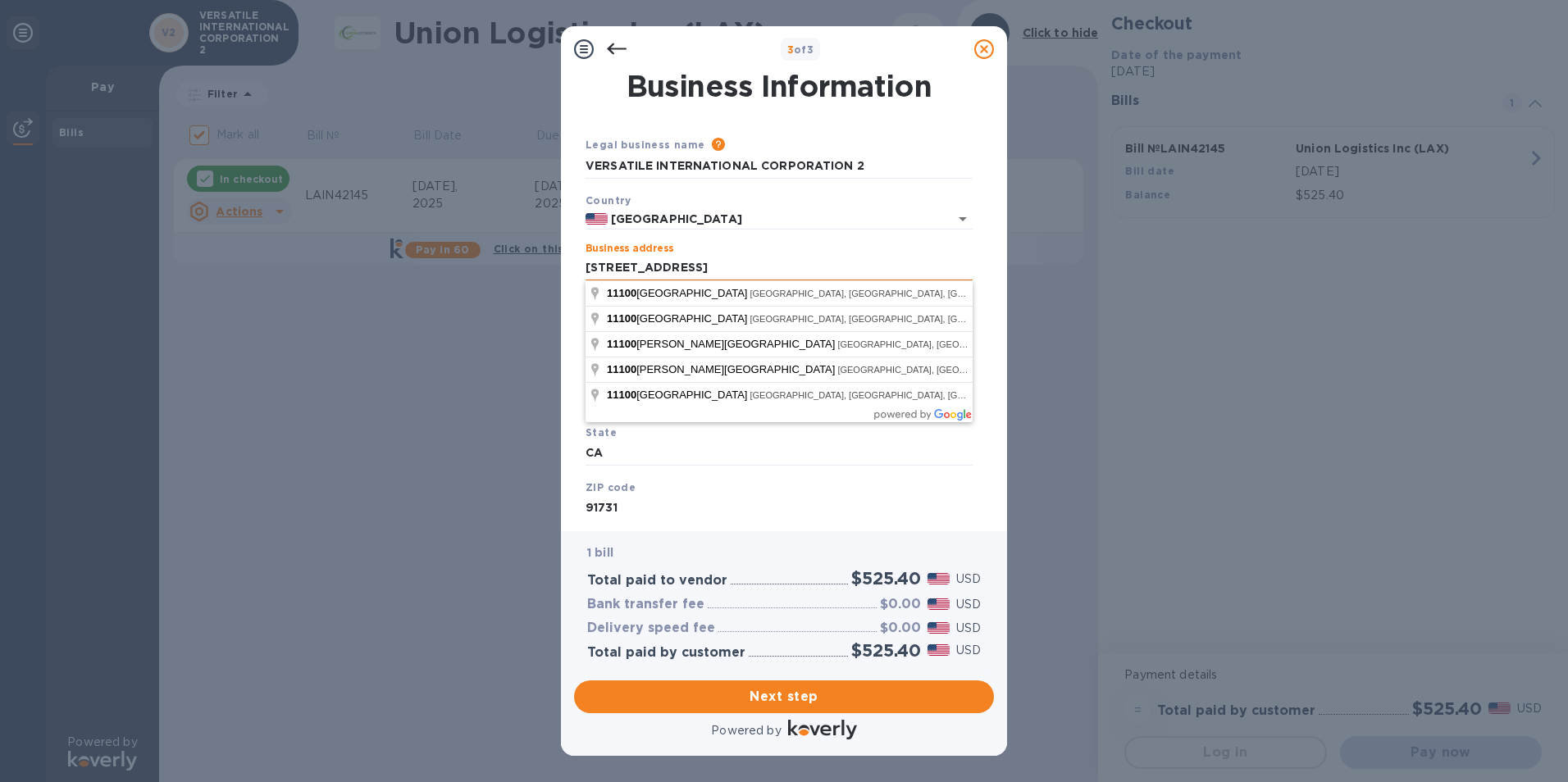
click at [769, 268] on input "[STREET_ADDRESS]" at bounding box center [779, 268] width 387 height 25
click at [874, 438] on div "State CA" at bounding box center [778, 445] width 400 height 55
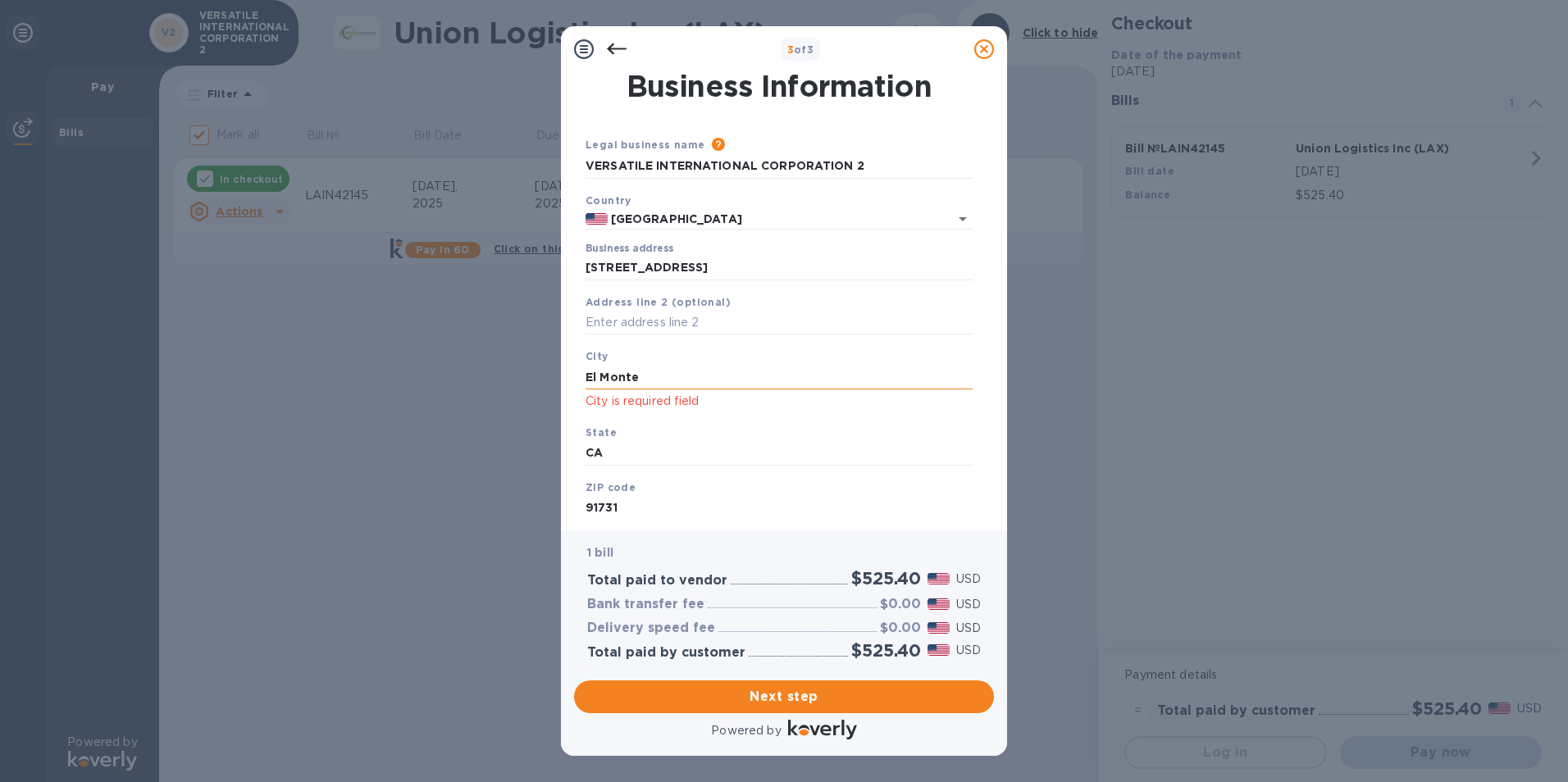
click at [658, 379] on input "El Monte" at bounding box center [779, 377] width 387 height 25
click at [666, 375] on input "El Monte" at bounding box center [779, 377] width 387 height 25
type input "El Monte"
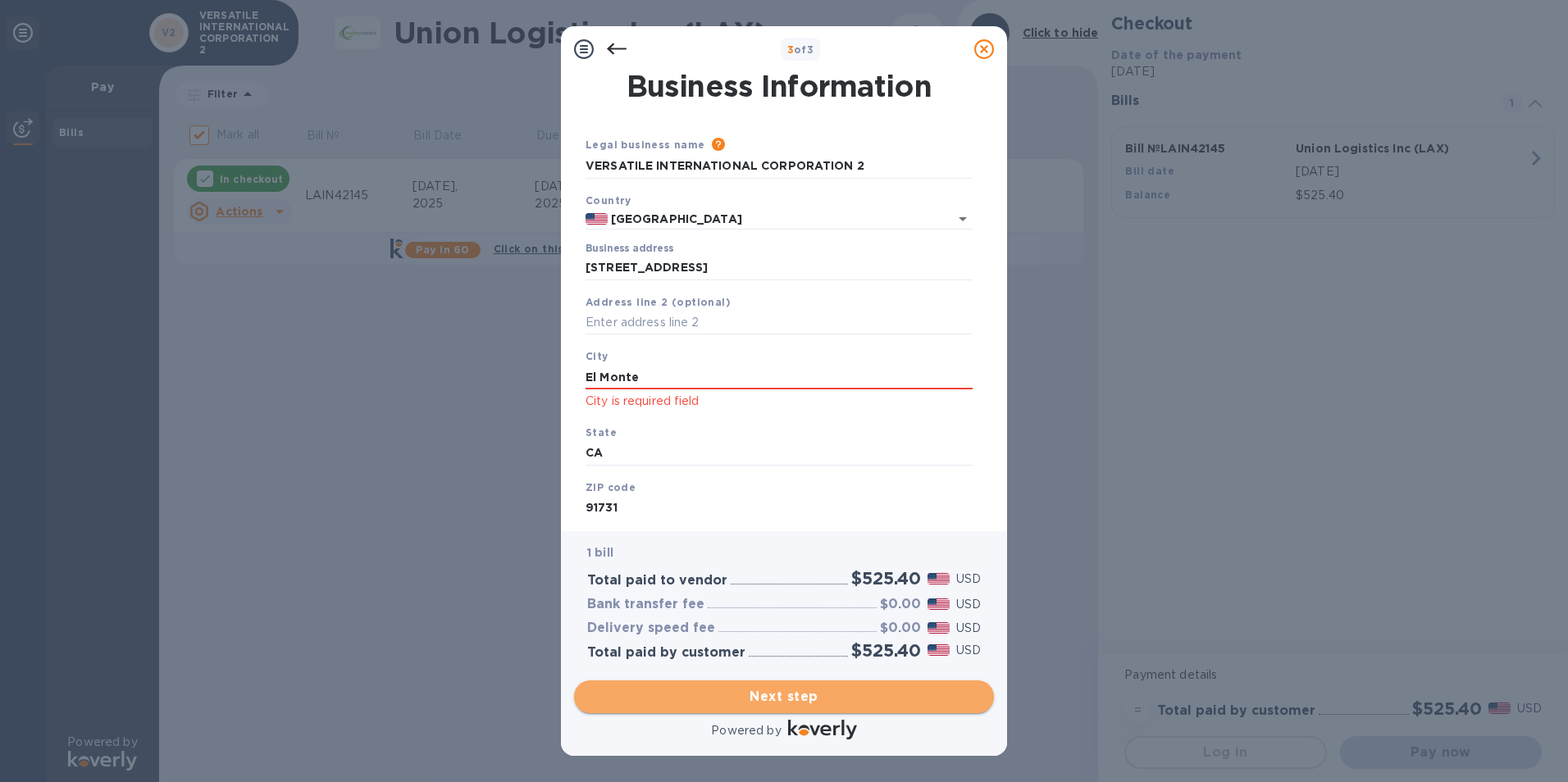
click at [808, 701] on span "Next step" at bounding box center [784, 697] width 394 height 19
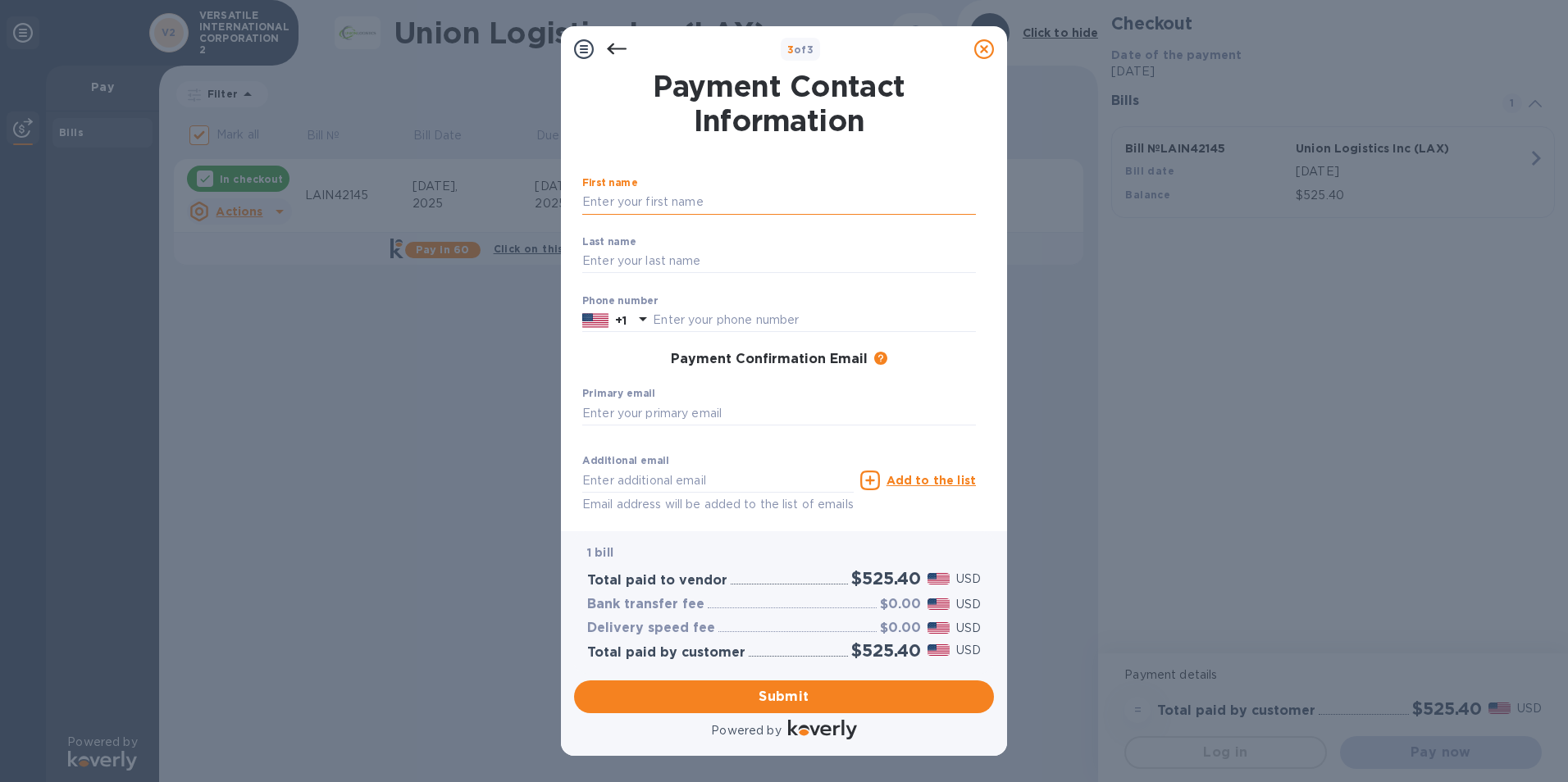
drag, startPoint x: 627, startPoint y: 201, endPoint x: 645, endPoint y: 203, distance: 18.1
click at [630, 201] on input "text" at bounding box center [779, 202] width 394 height 25
type input "versatile int'l"
type input "corp"
type input "6262427921"
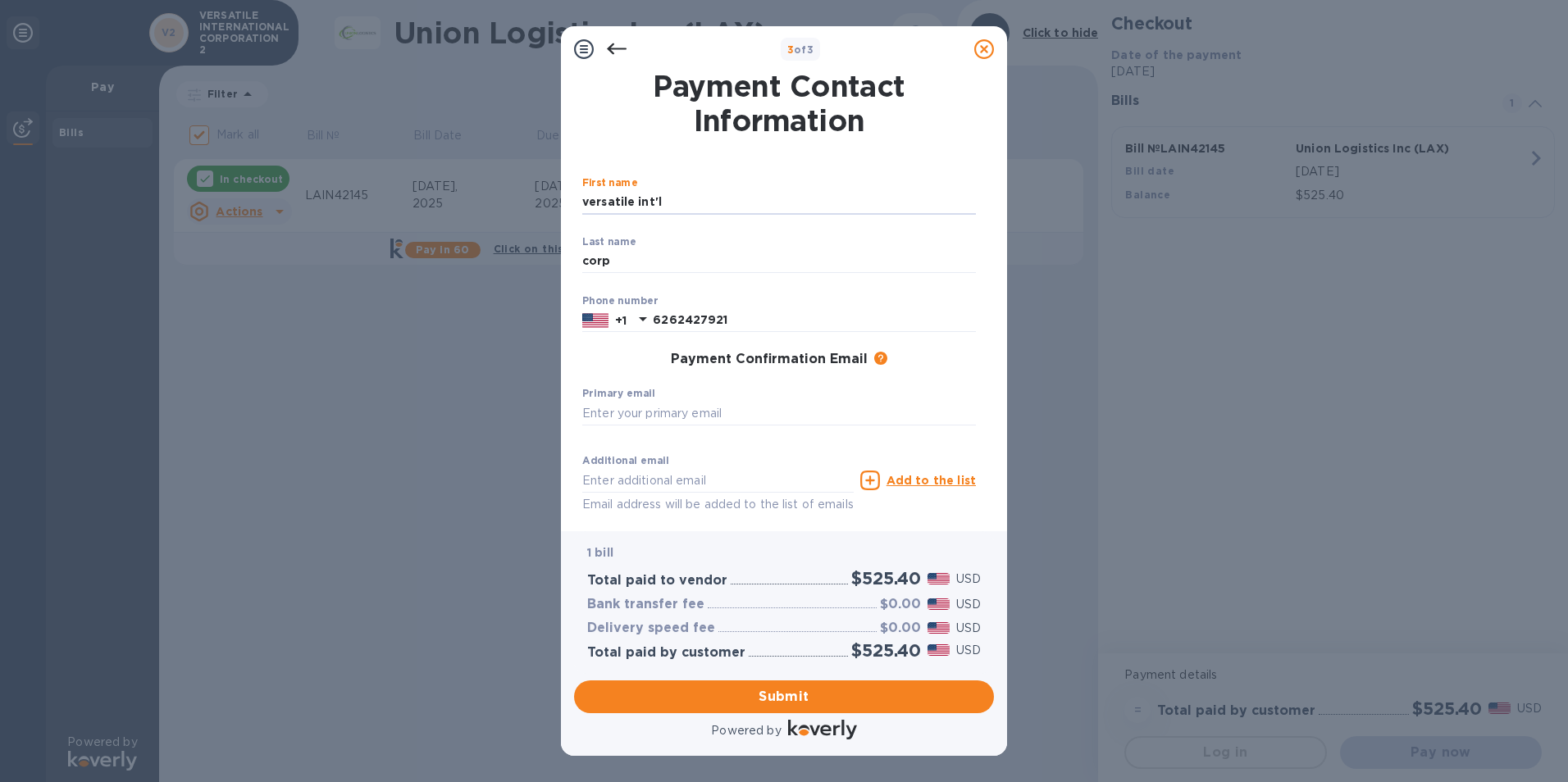
type input "[EMAIL_ADDRESS][DOMAIN_NAME]"
click at [795, 697] on span "Submit" at bounding box center [784, 697] width 394 height 19
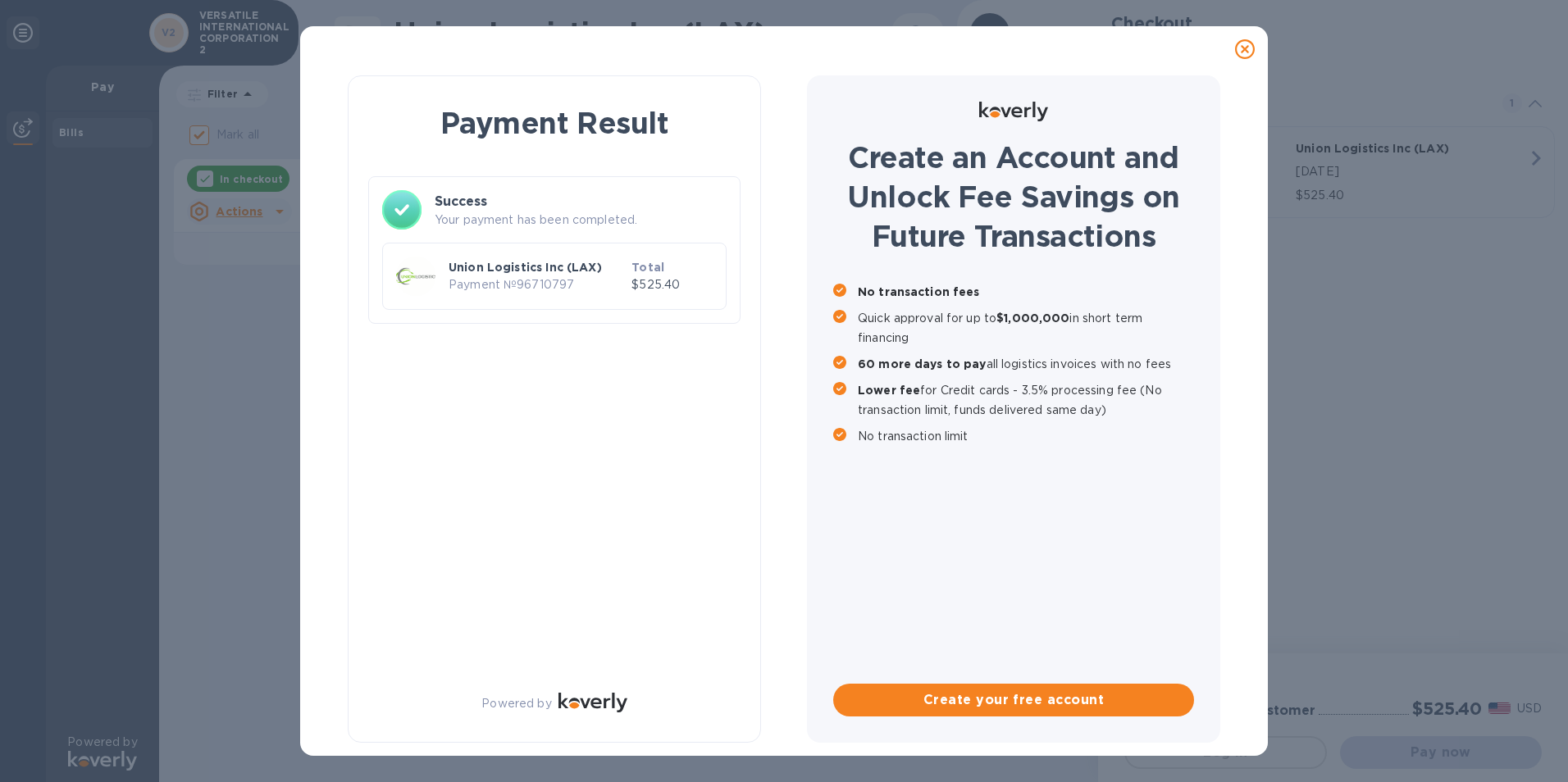
checkbox input "false"
